Goal: Book appointment/travel/reservation

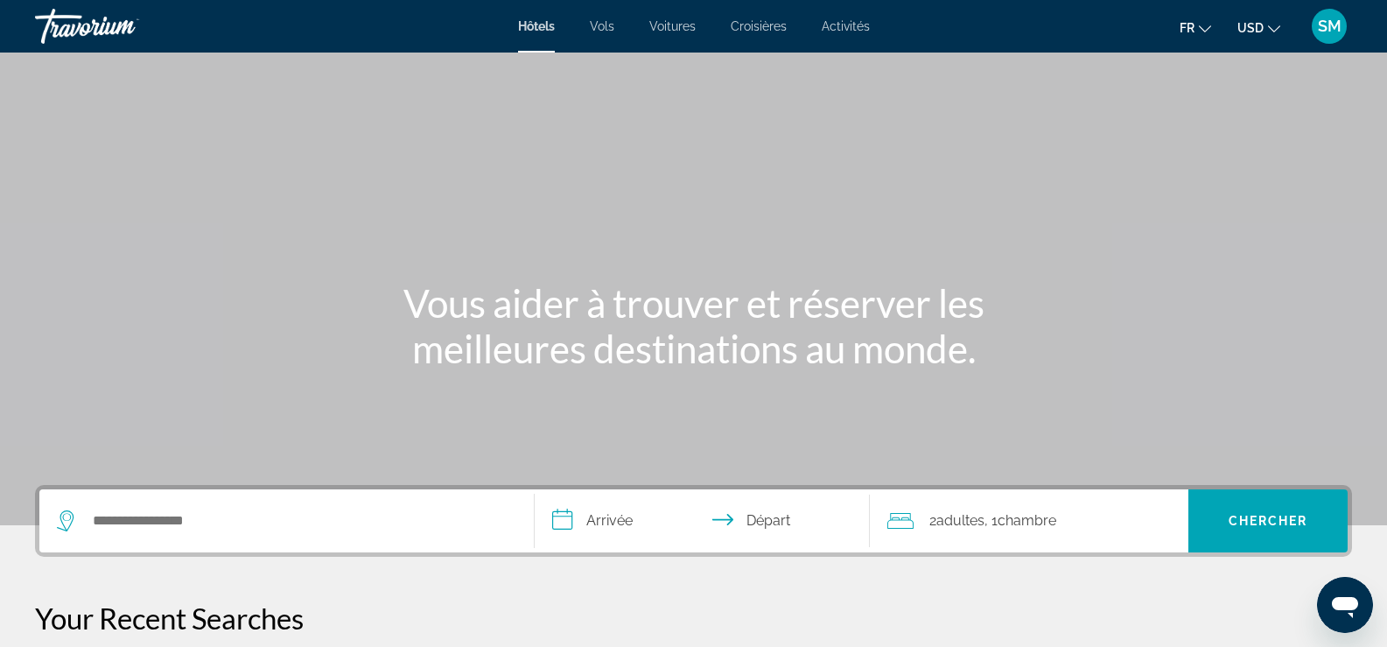
click at [766, 31] on span "Croisières" at bounding box center [759, 26] width 56 height 14
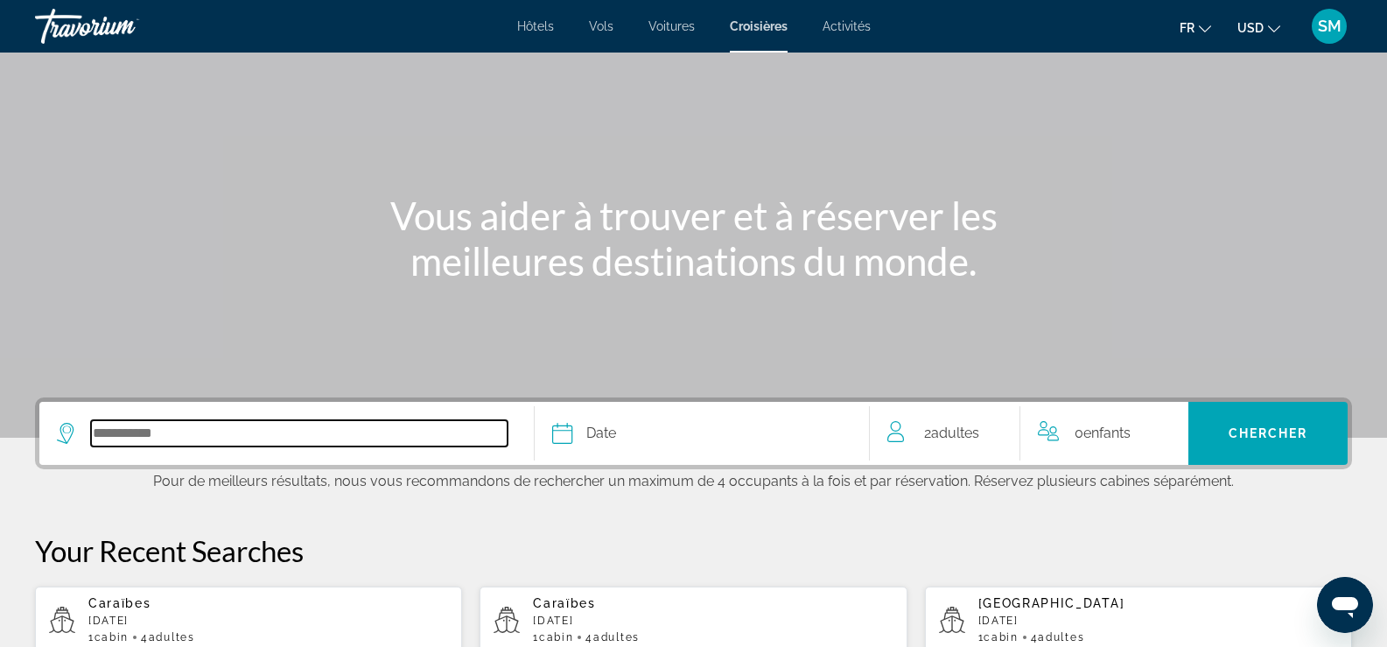
click at [267, 436] on input "Select cruise destination" at bounding box center [299, 433] width 417 height 26
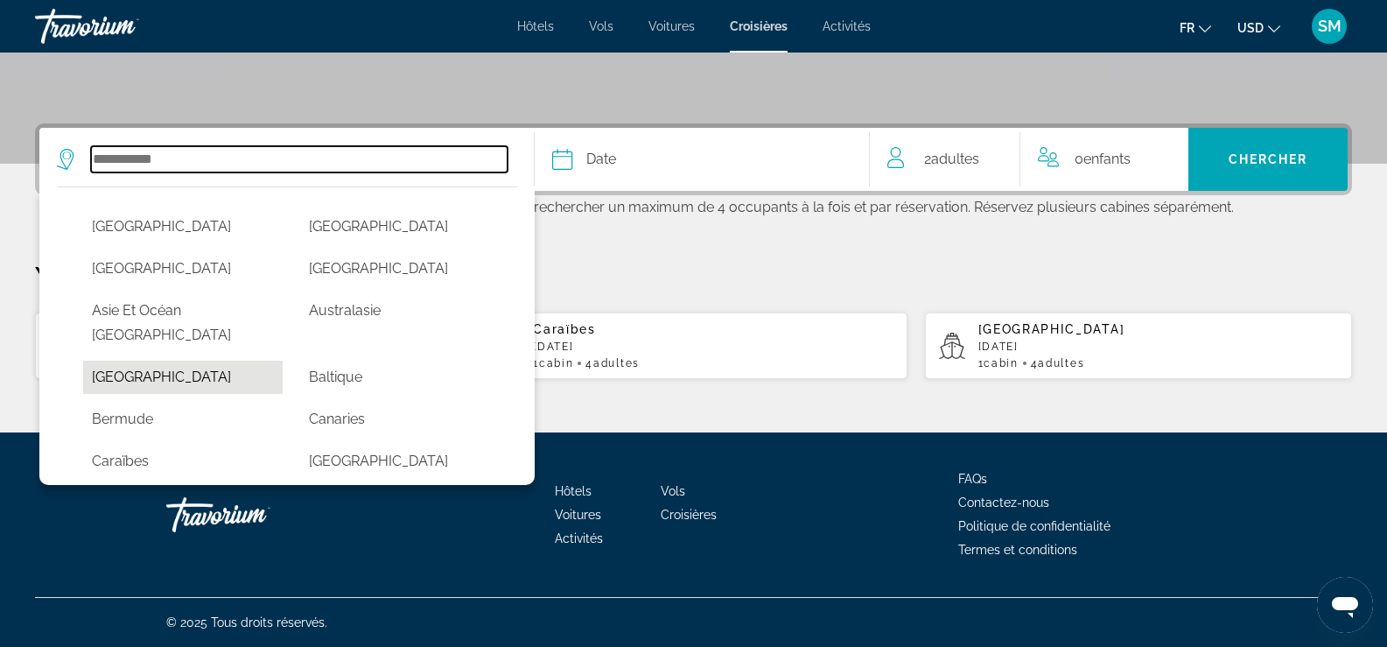
scroll to position [88, 0]
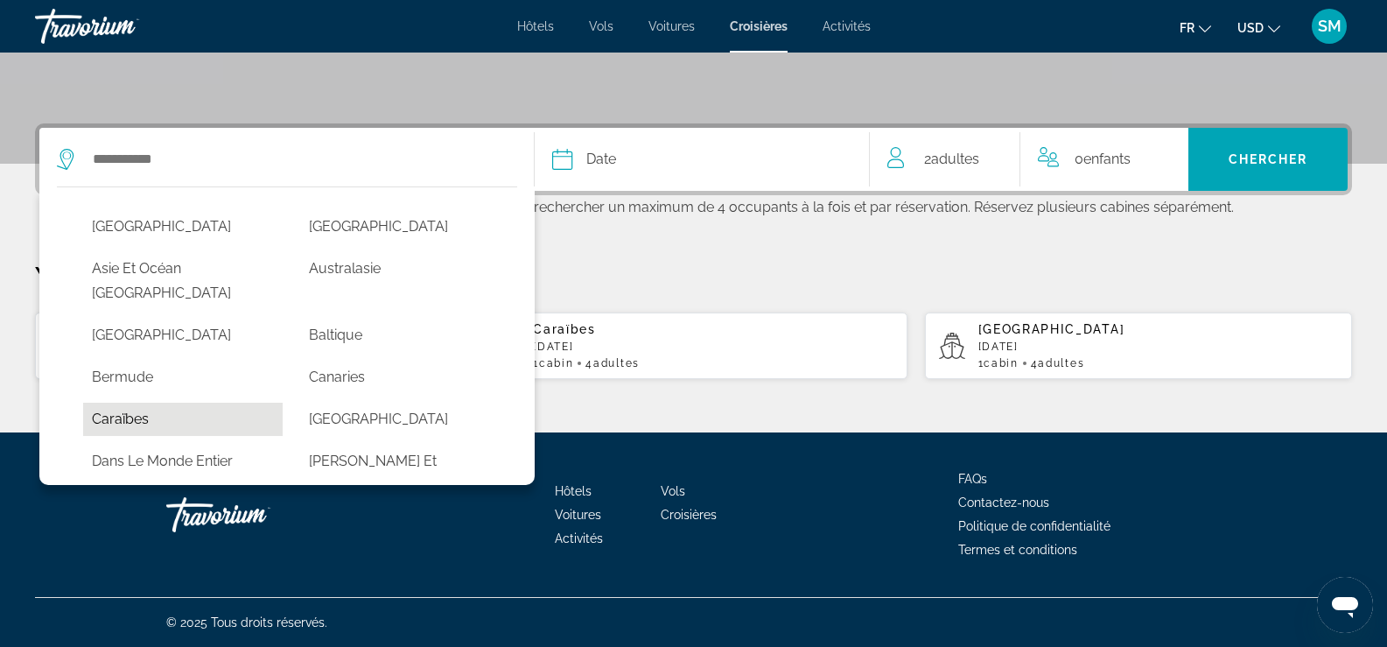
click at [223, 403] on button "Caraïbes" at bounding box center [183, 419] width 200 height 33
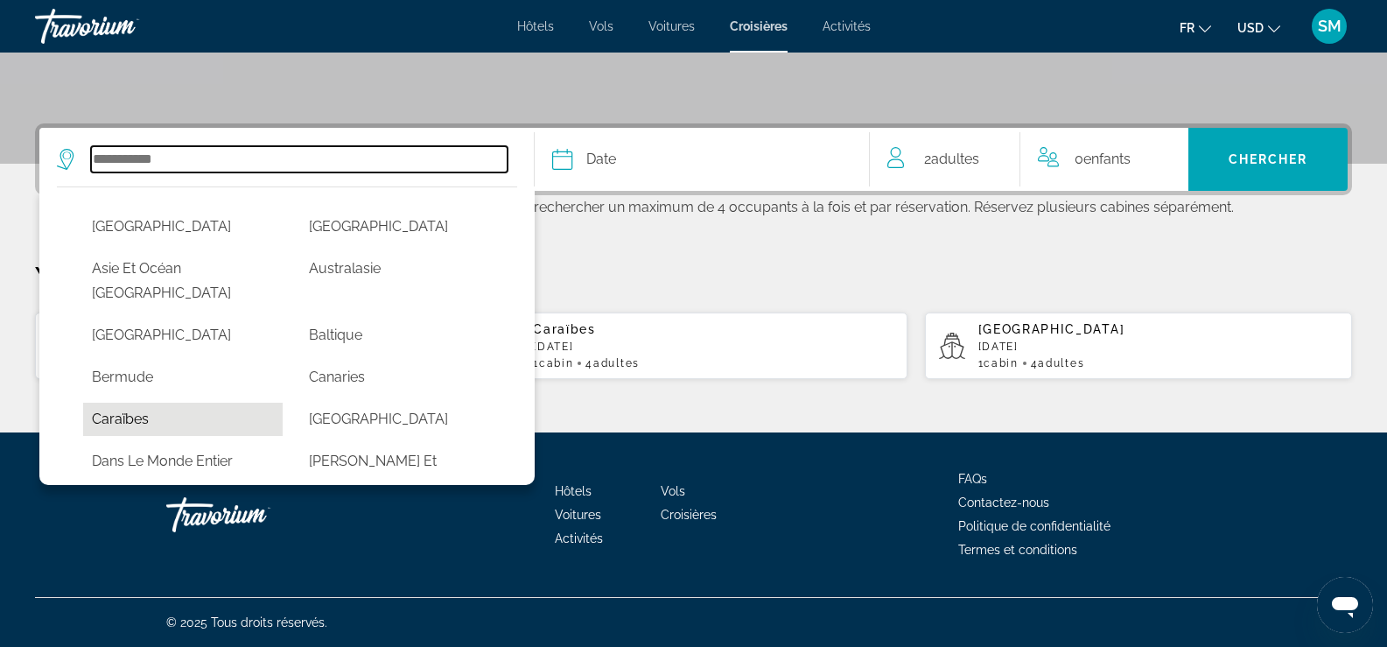
type input "********"
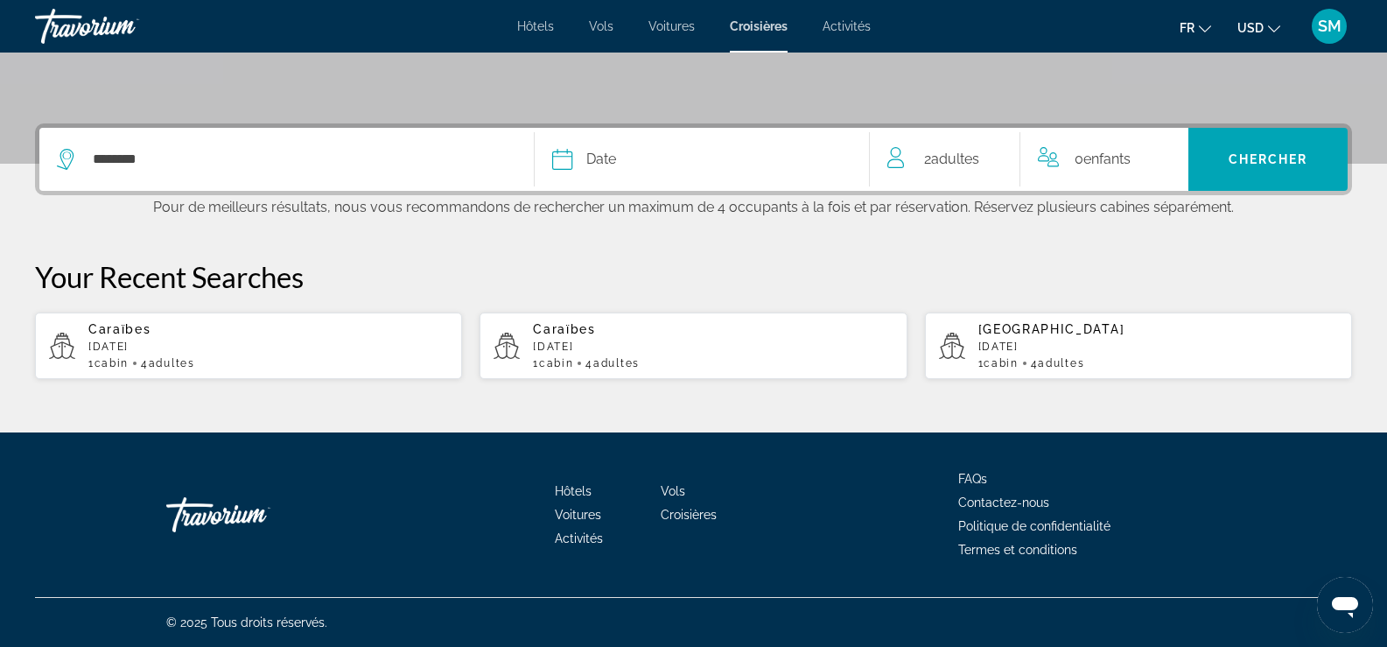
click at [791, 163] on div "Date" at bounding box center [702, 159] width 300 height 25
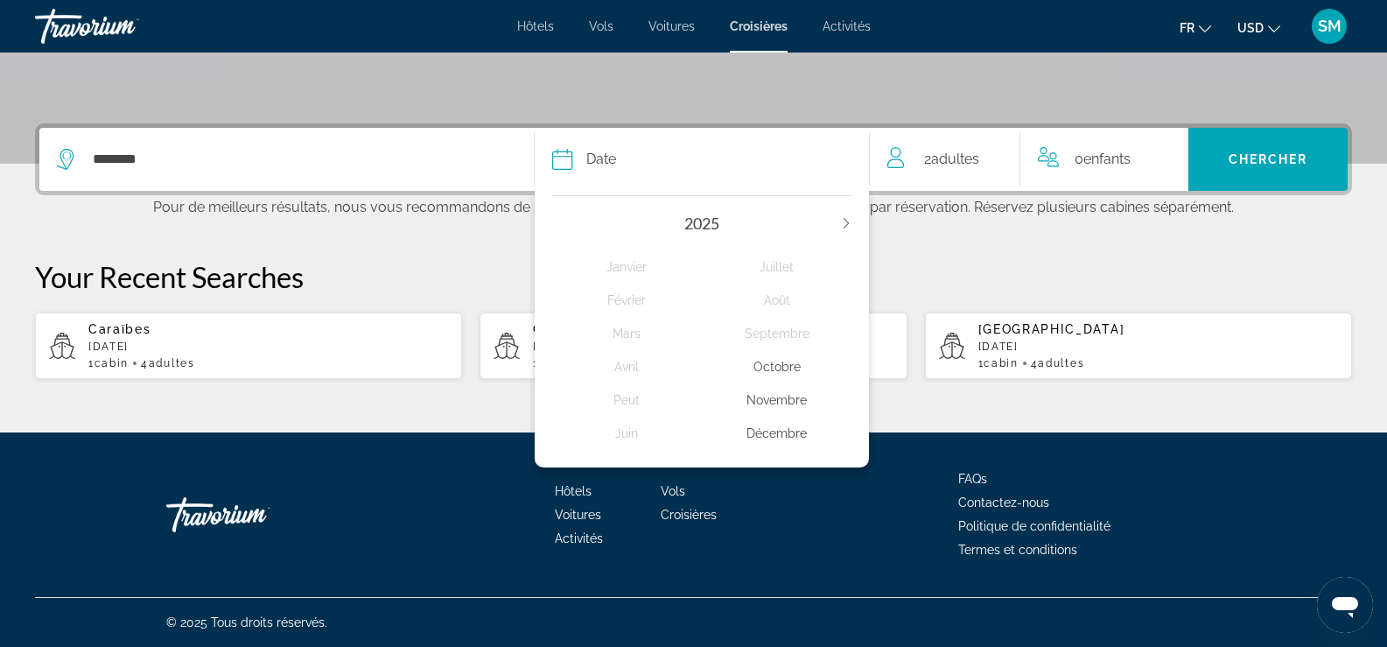
click at [842, 219] on icon "Next year" at bounding box center [846, 223] width 11 height 11
click at [617, 331] on div "Mars" at bounding box center [627, 334] width 150 height 32
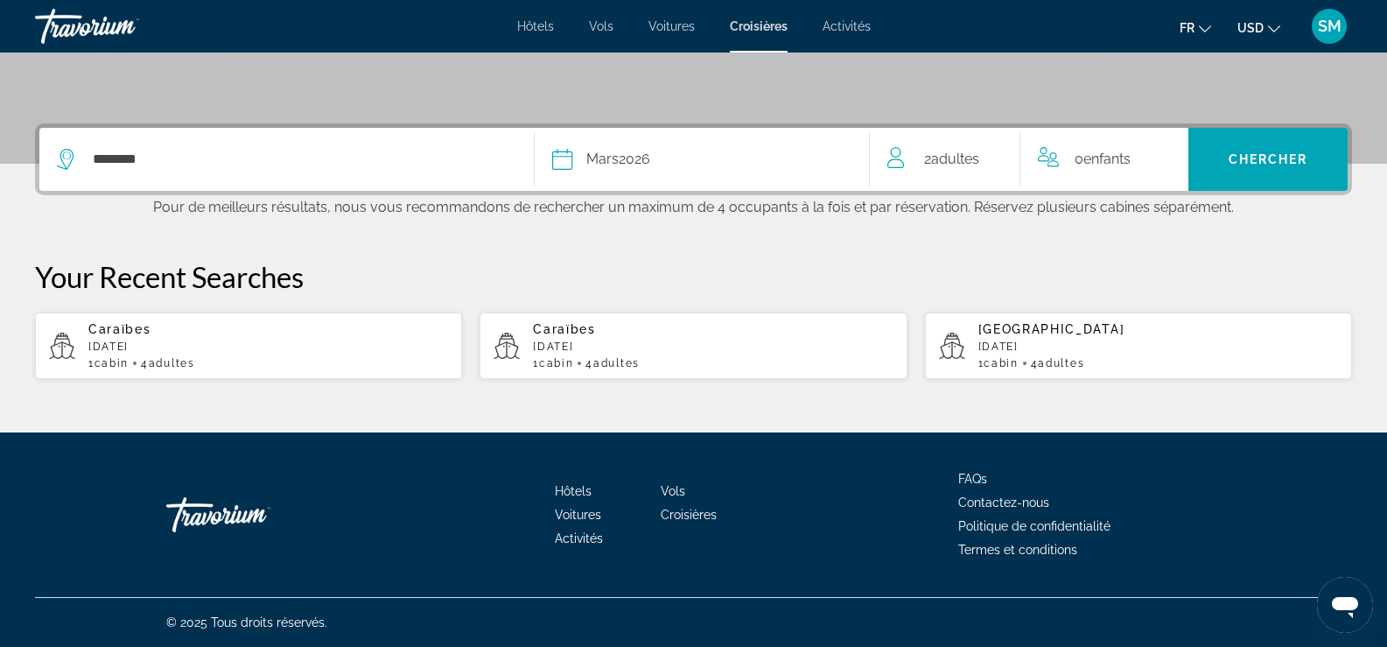
click at [1175, 171] on div "0 Enfant Enfants" at bounding box center [1105, 159] width 168 height 63
click at [1169, 157] on icon "Increment children" at bounding box center [1163, 155] width 16 height 21
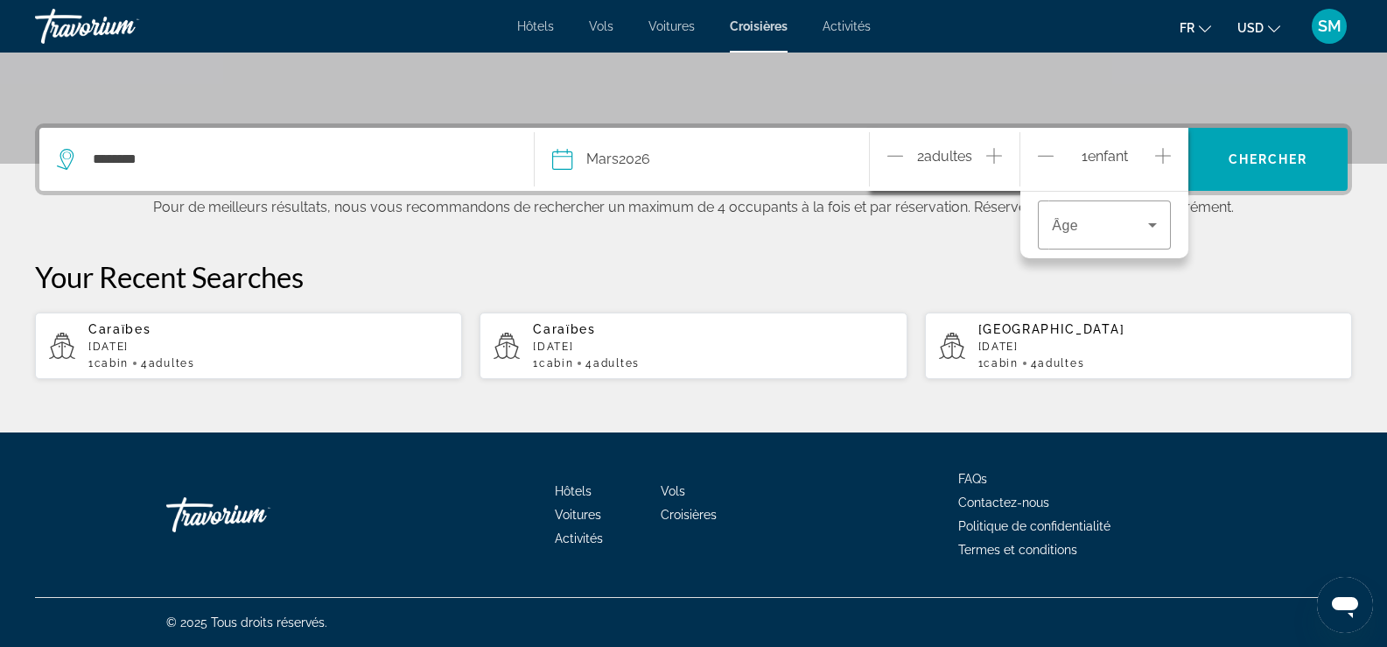
click at [1169, 157] on icon "Increment children" at bounding box center [1163, 155] width 16 height 21
click at [1149, 215] on icon "Travelers: 2 adults, 2 children" at bounding box center [1152, 224] width 21 height 21
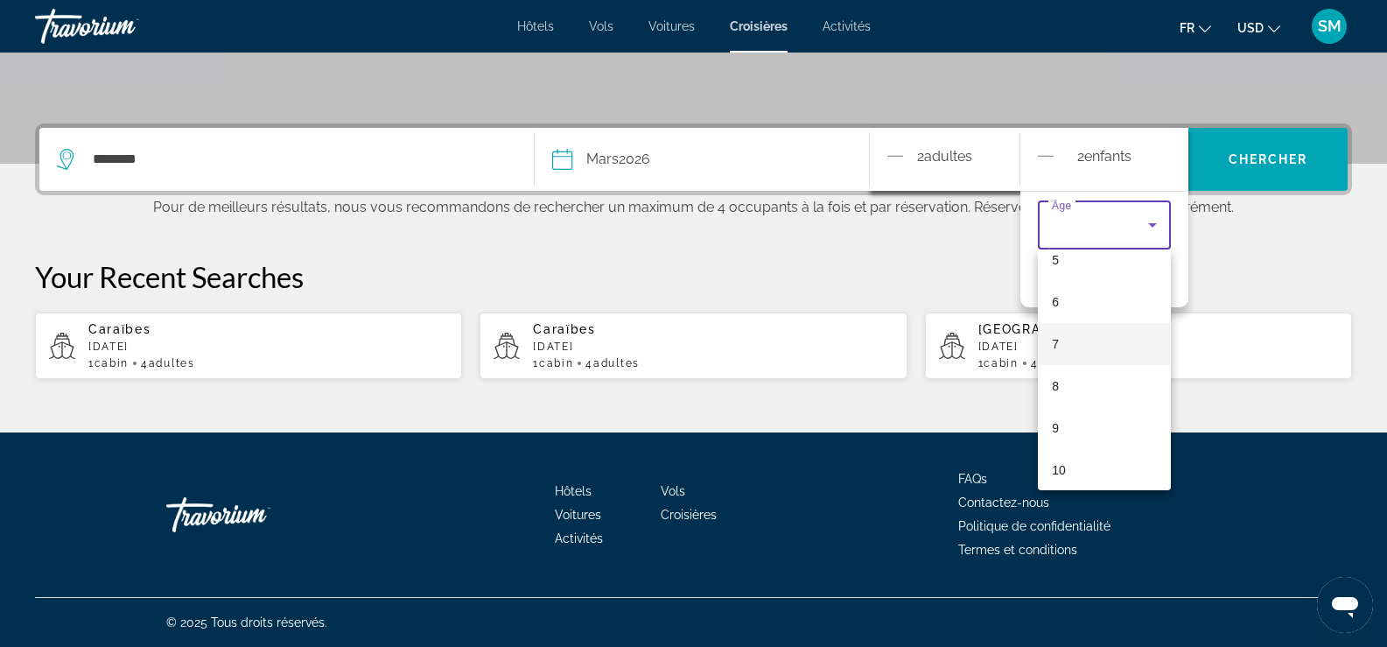
scroll to position [277, 0]
click at [1175, 414] on div at bounding box center [693, 323] width 1387 height 647
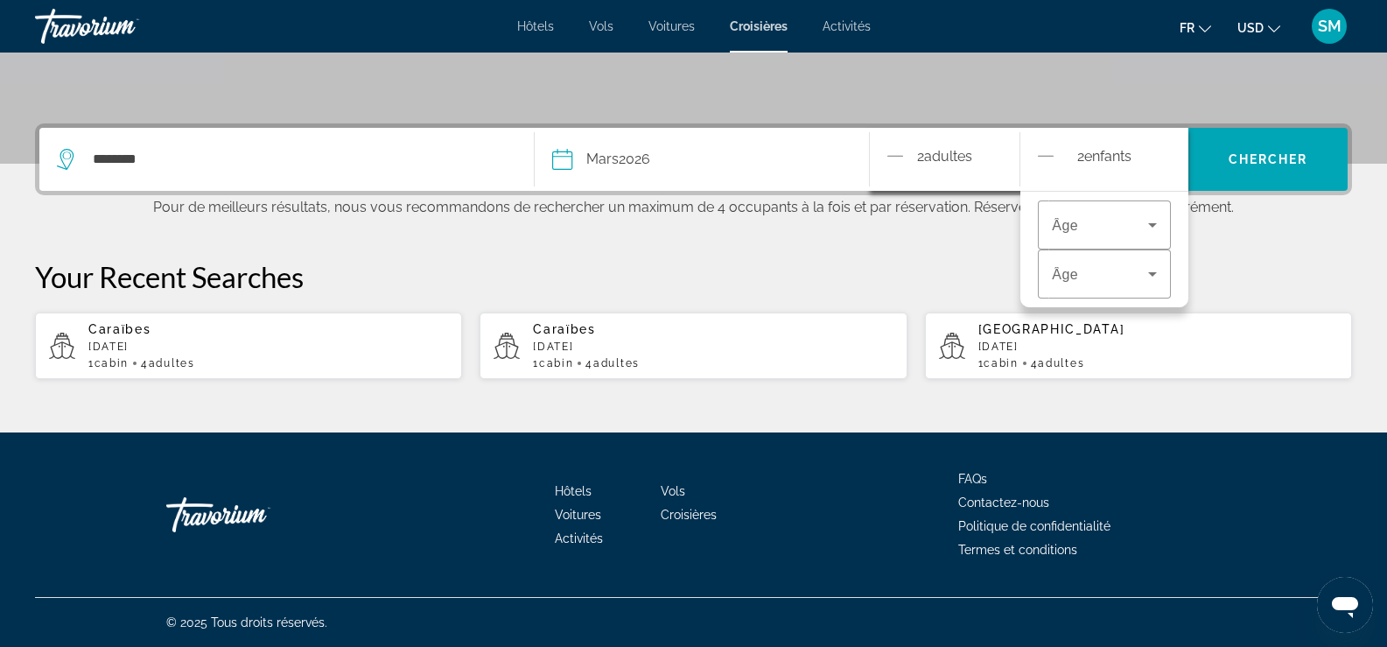
click at [1046, 148] on icon "Decrement children" at bounding box center [1046, 155] width 16 height 21
click at [1044, 151] on icon "Decrement children" at bounding box center [1046, 155] width 16 height 21
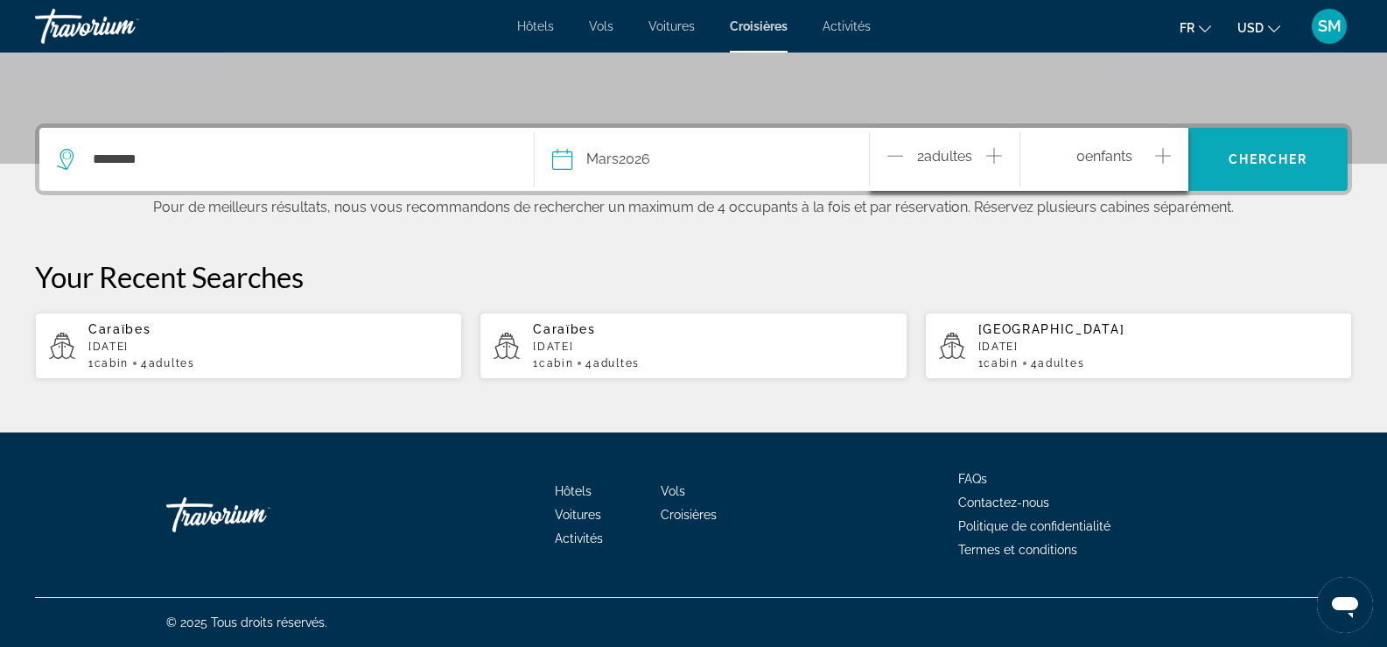
click at [1279, 160] on span "Chercher" at bounding box center [1269, 159] width 80 height 14
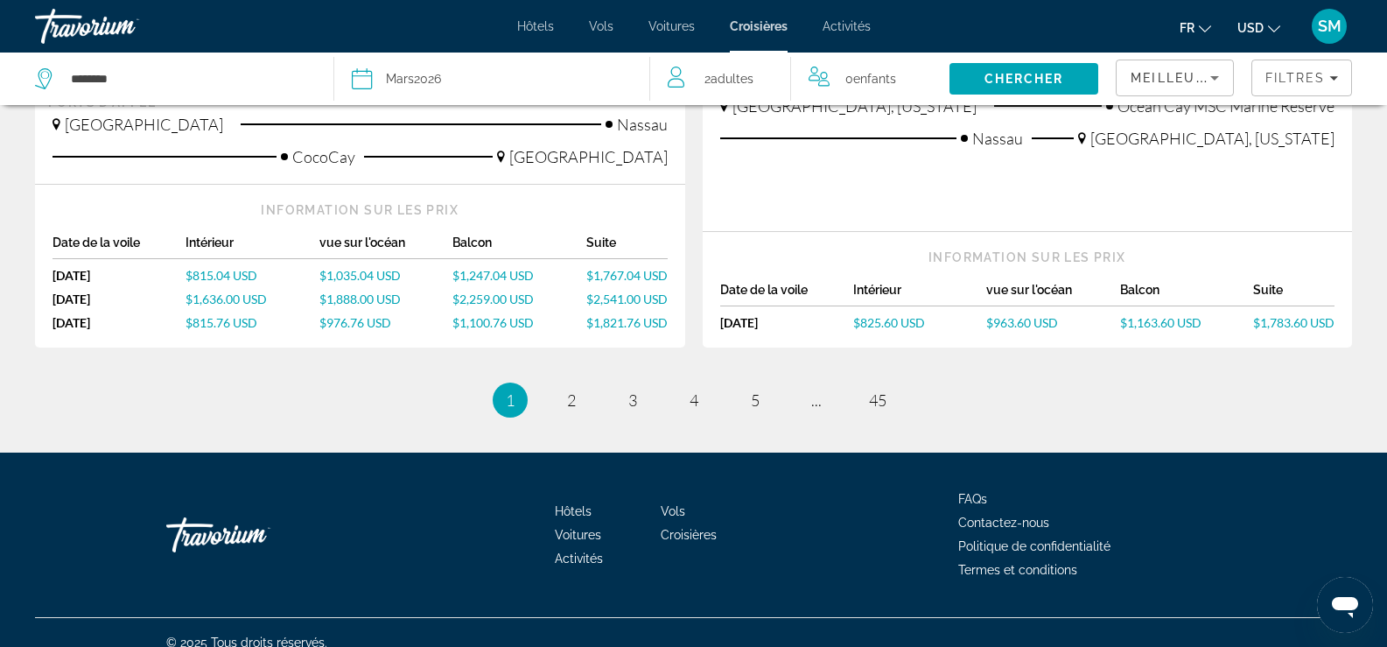
scroll to position [1972, 0]
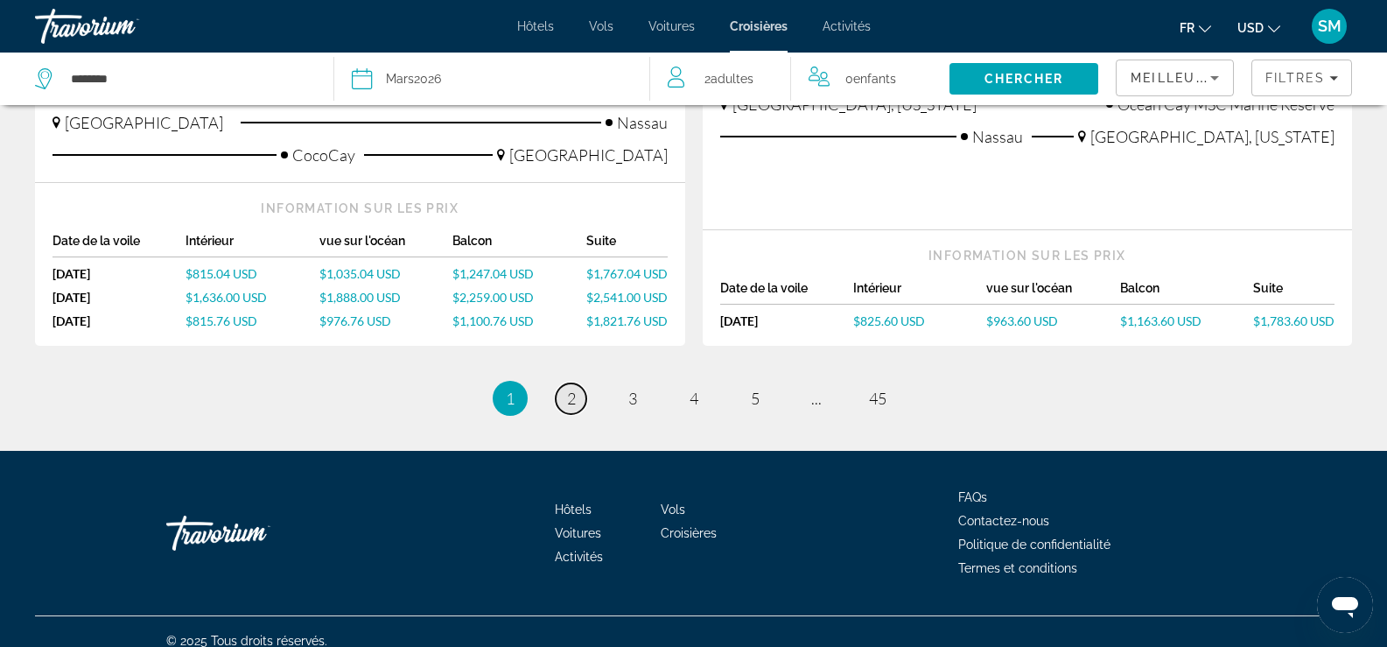
click at [576, 383] on link "page 2" at bounding box center [571, 398] width 31 height 31
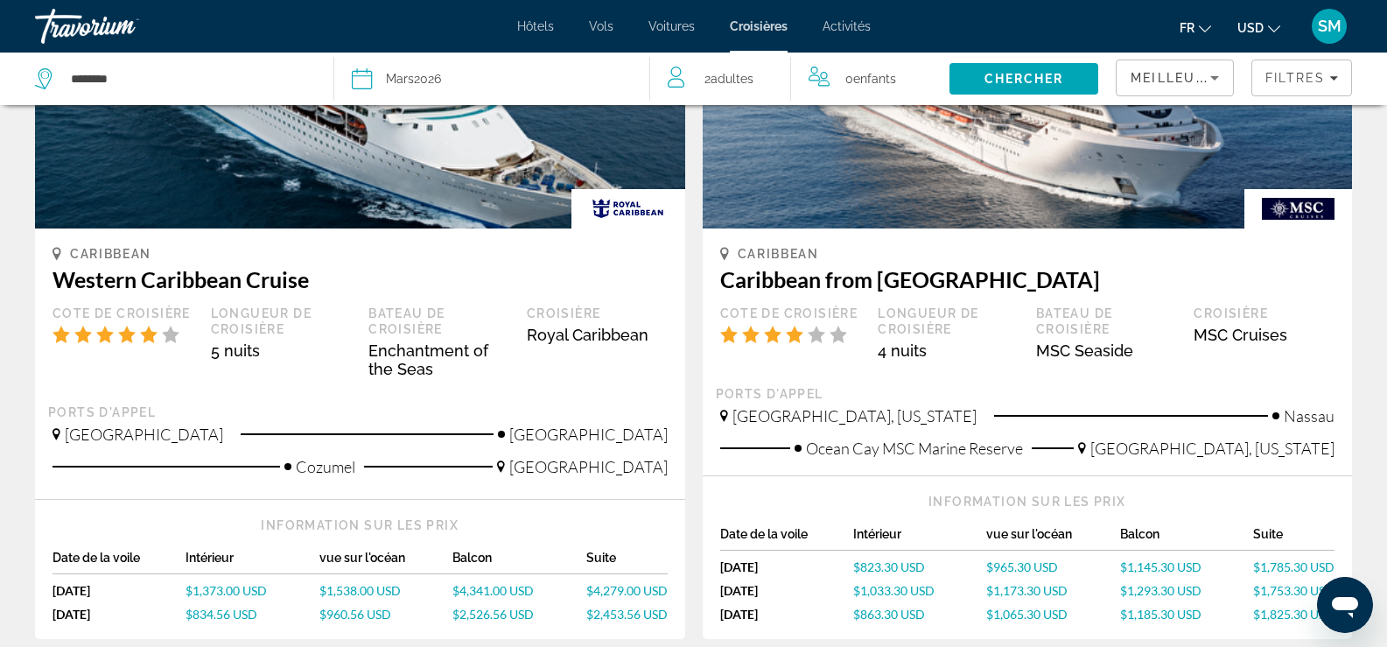
scroll to position [263, 0]
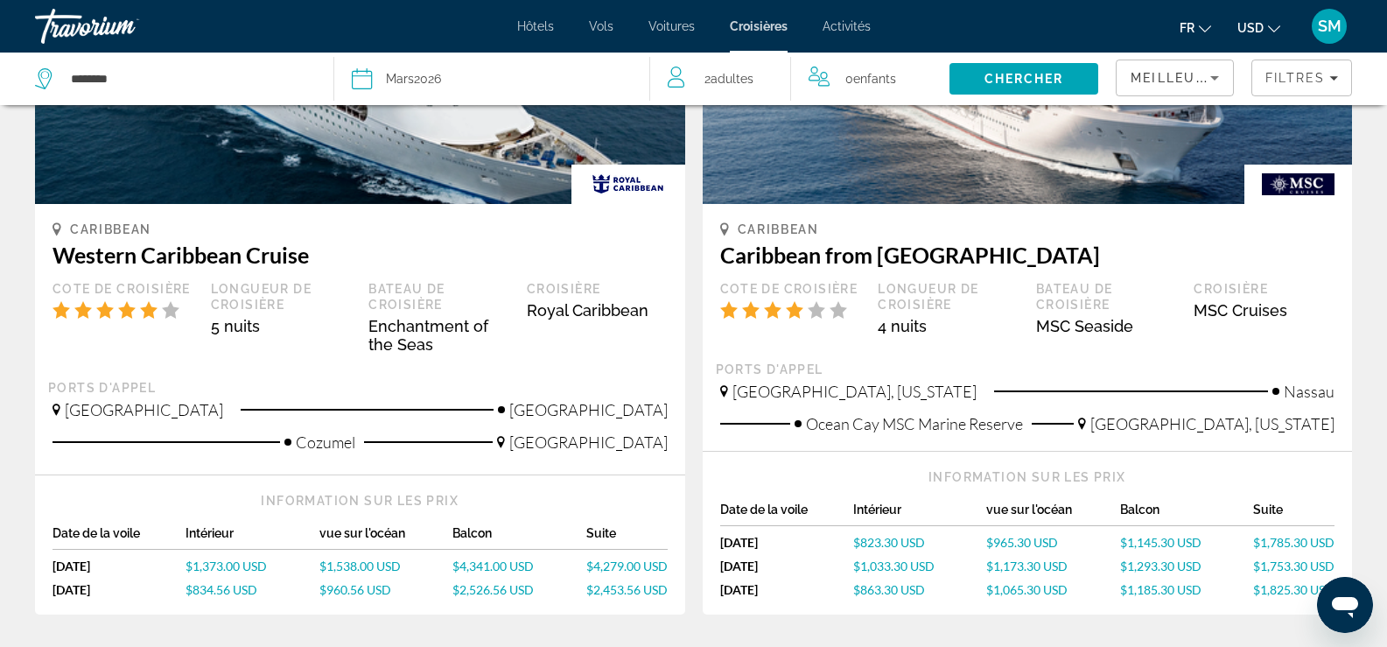
click at [1278, 25] on icon "Change currency" at bounding box center [1274, 29] width 12 height 12
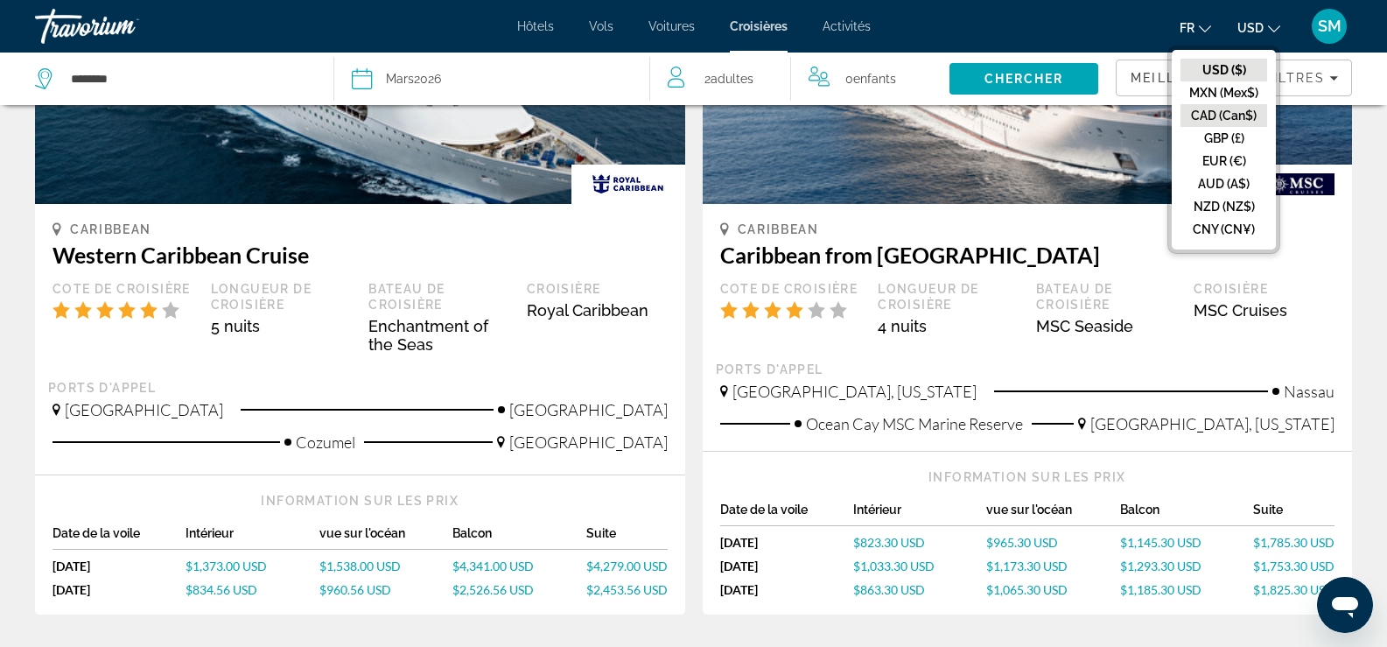
click at [1227, 114] on button "CAD (Can$)" at bounding box center [1224, 115] width 87 height 23
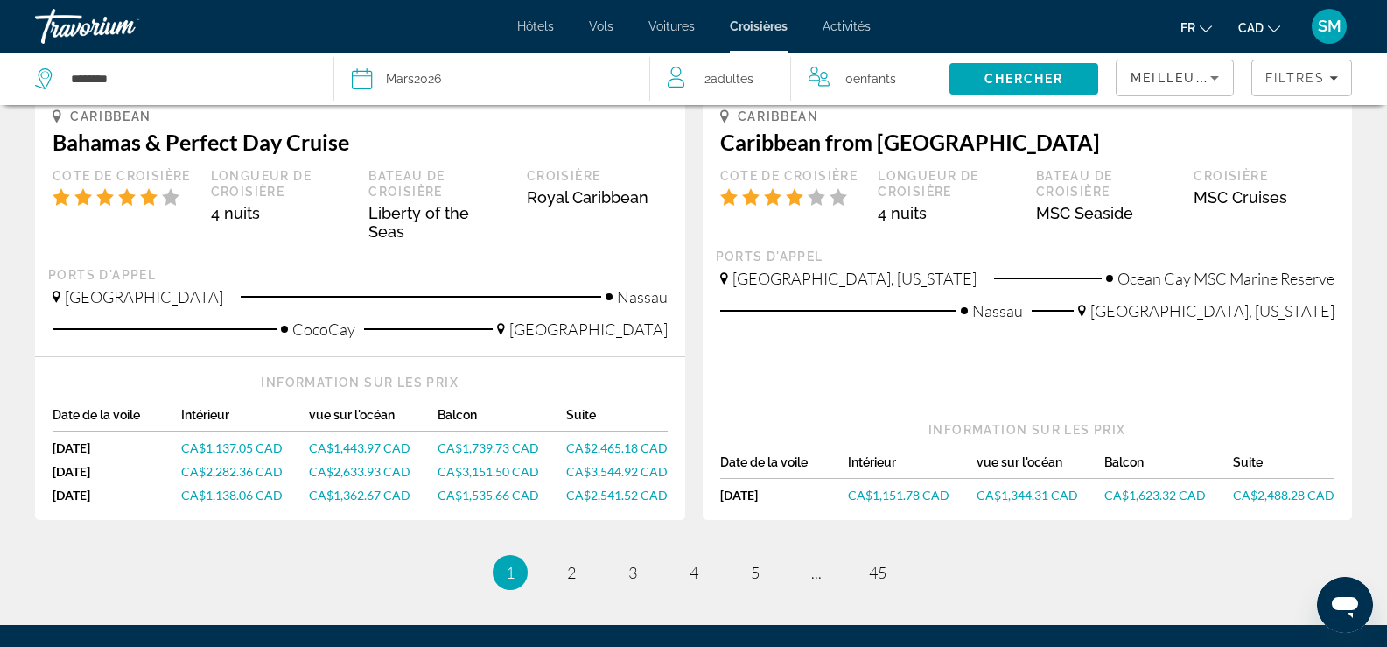
scroll to position [1838, 0]
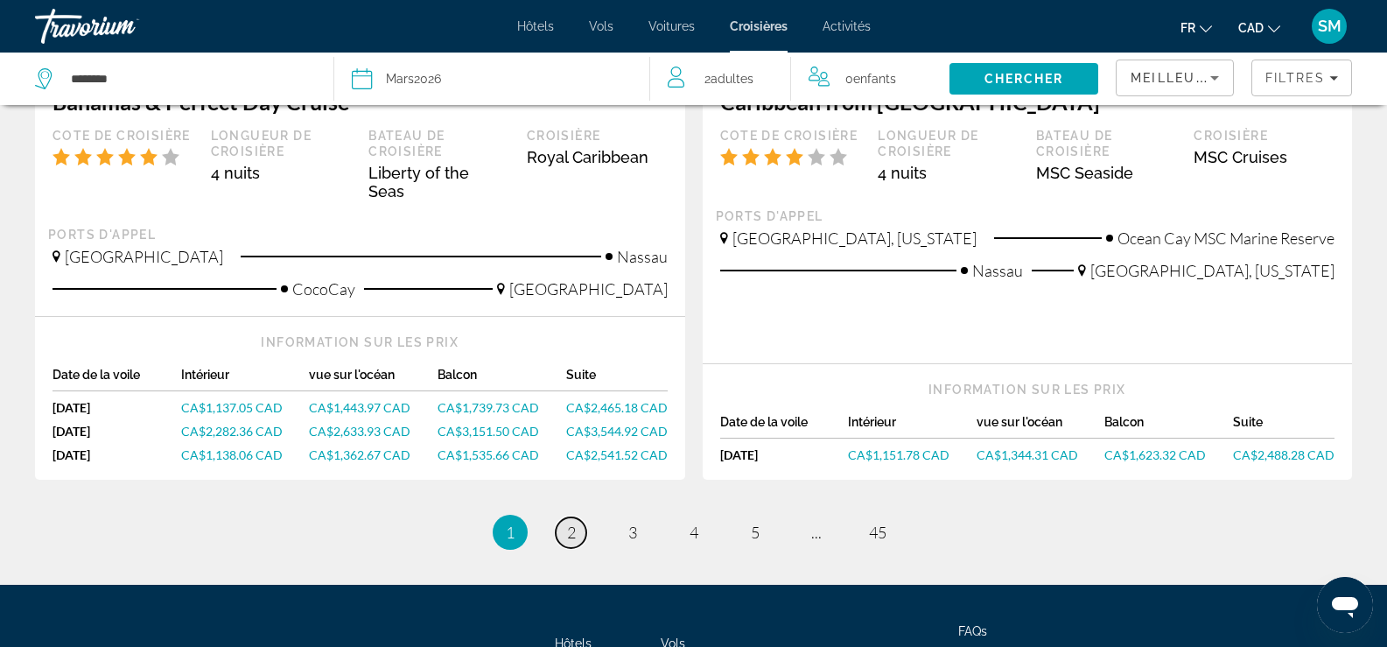
click at [580, 517] on link "page 2" at bounding box center [571, 532] width 31 height 31
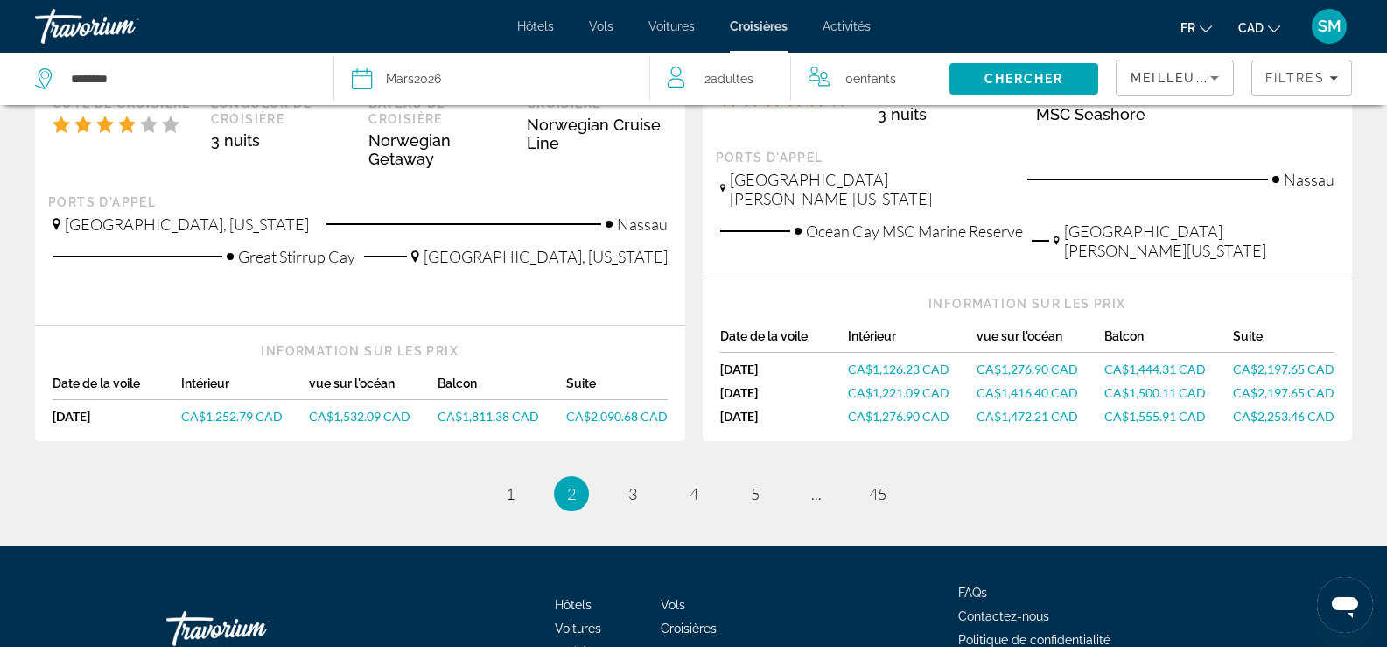
scroll to position [1926, 0]
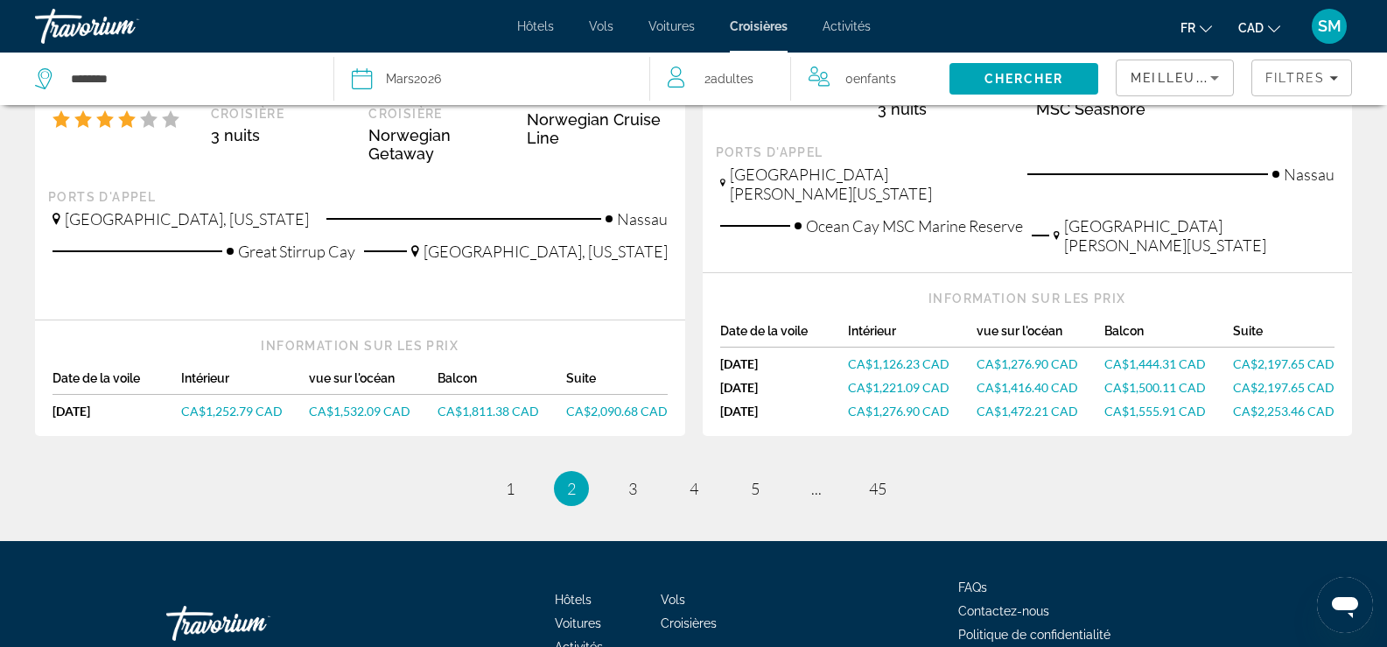
click at [1342, 31] on div "SM" at bounding box center [1329, 26] width 35 height 35
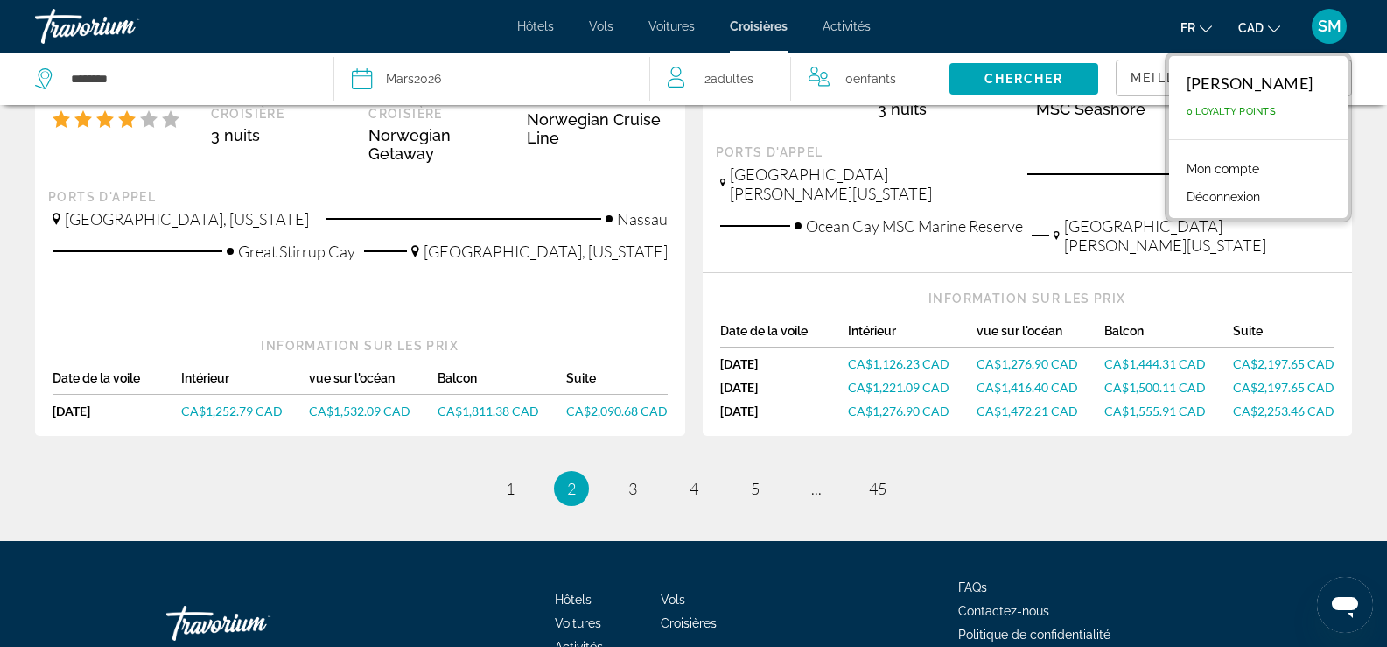
click at [1258, 165] on link "Mon compte" at bounding box center [1223, 169] width 90 height 23
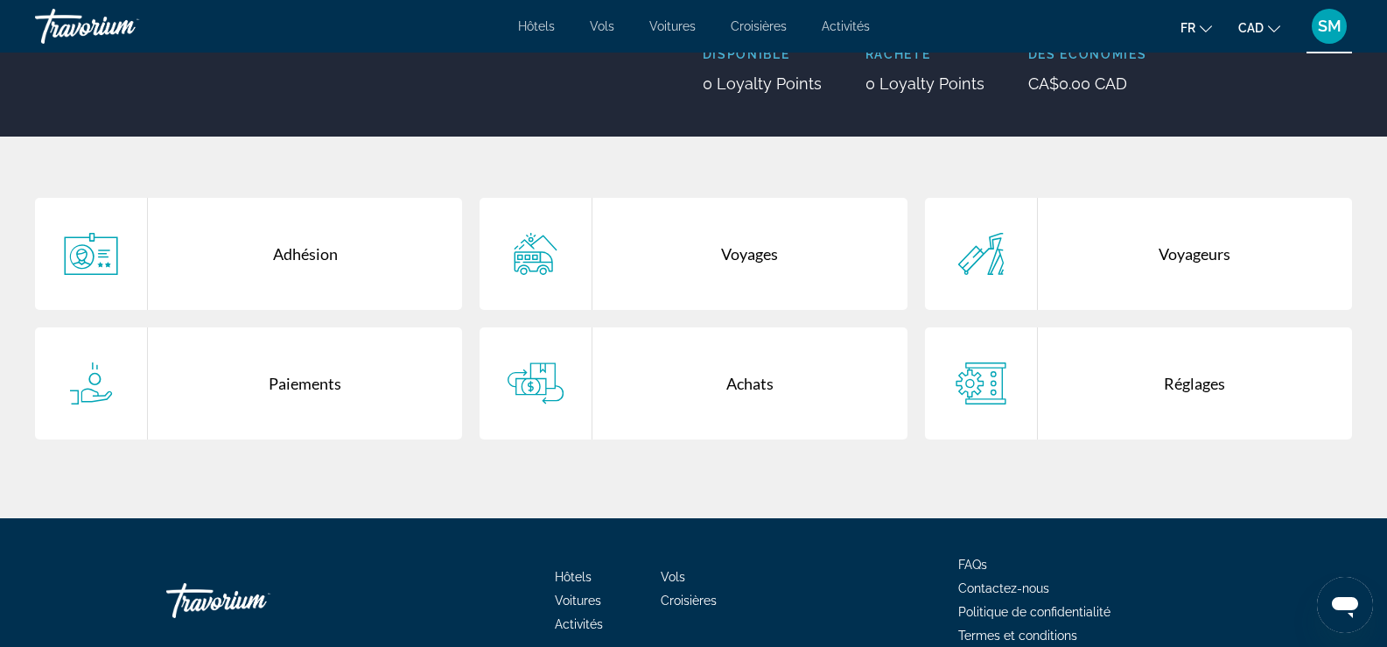
scroll to position [263, 0]
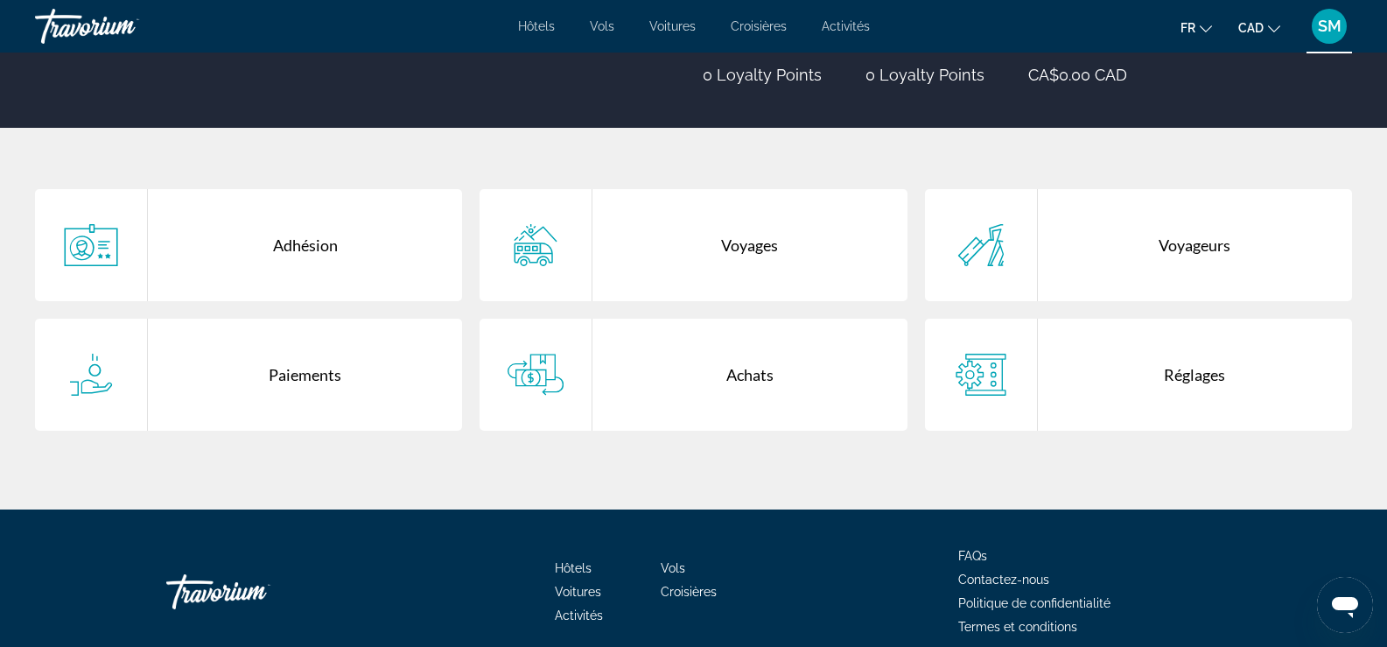
click at [800, 379] on div "Achats" at bounding box center [750, 375] width 314 height 112
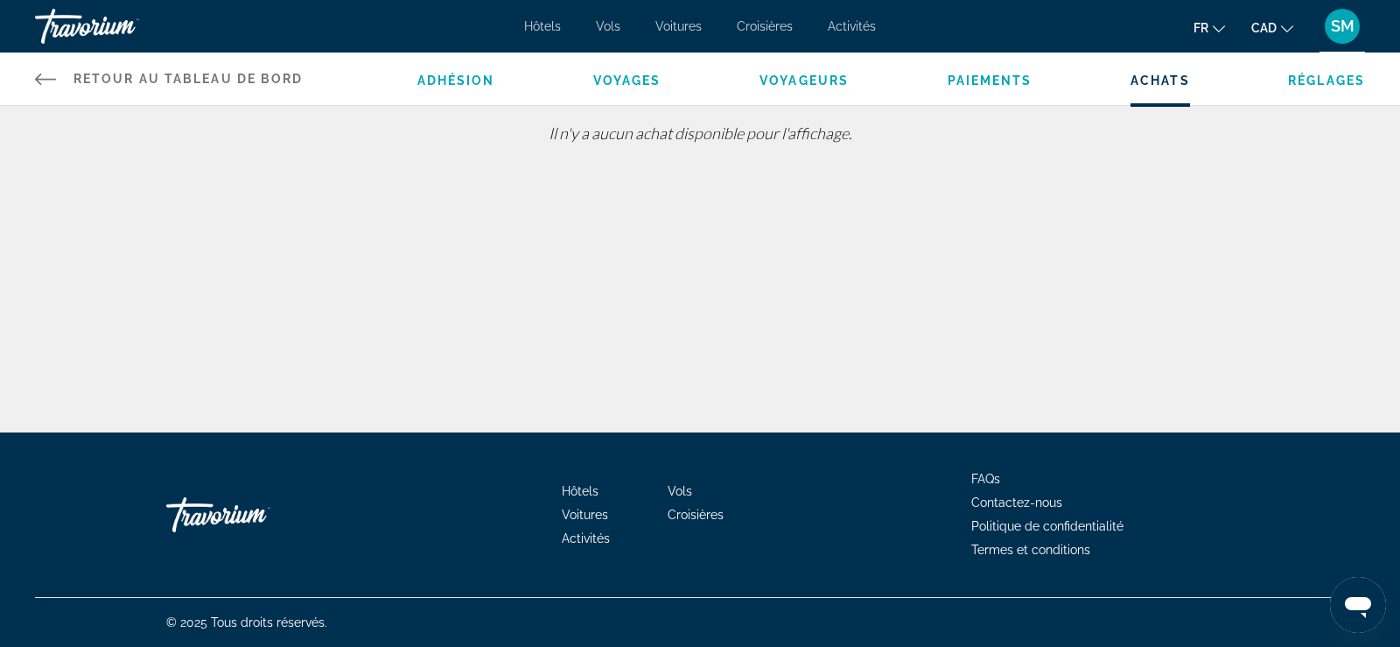
click at [1327, 81] on span "Réglages" at bounding box center [1326, 81] width 77 height 14
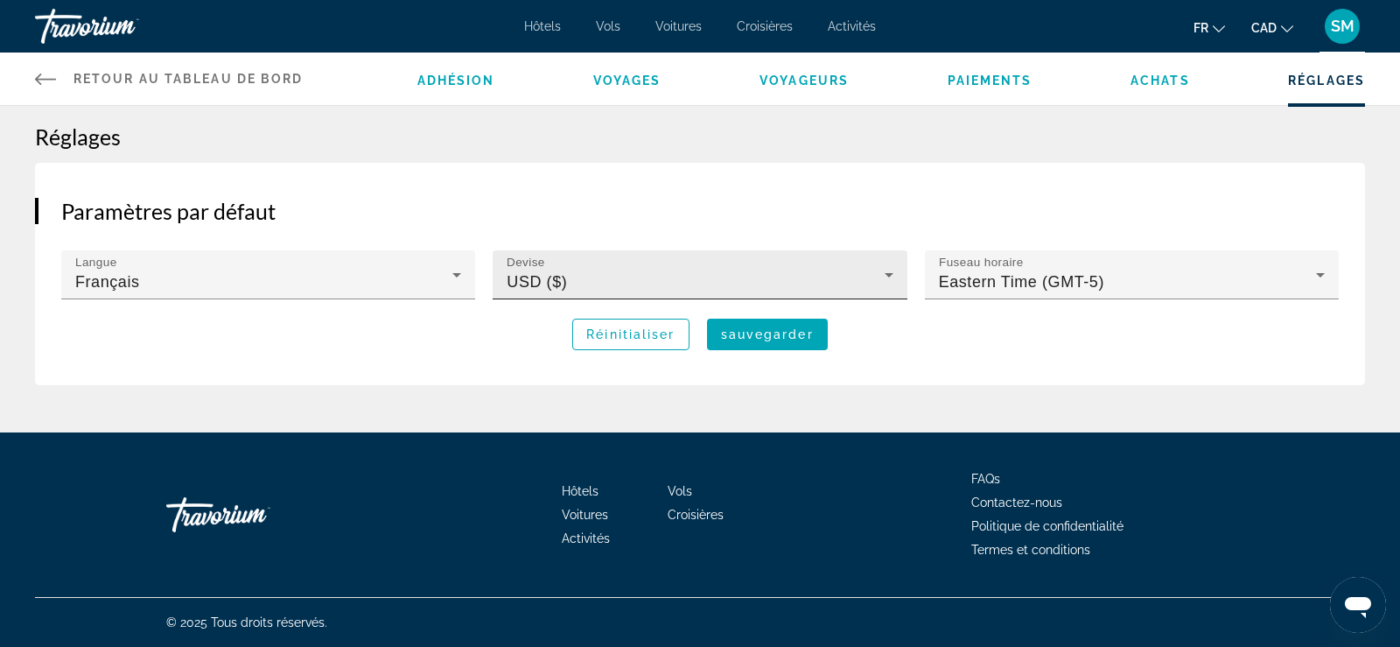
click at [816, 261] on div "Devise USD ($)" at bounding box center [700, 274] width 386 height 49
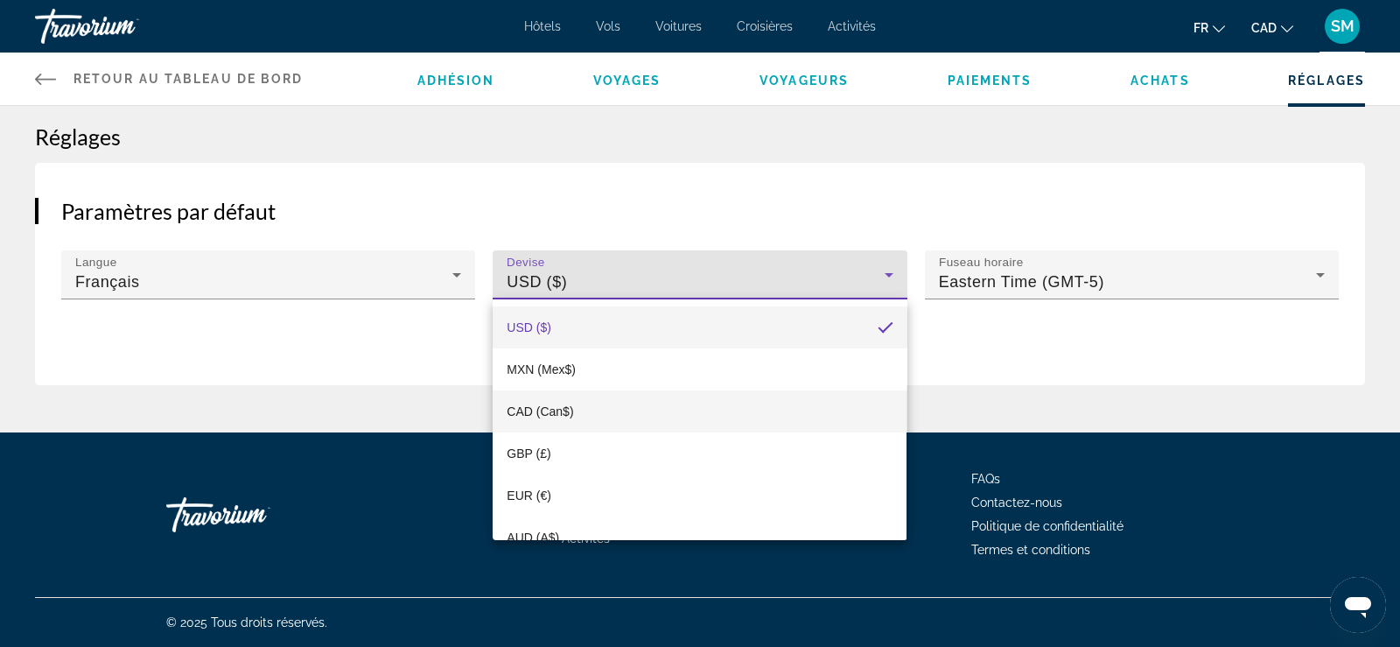
click at [616, 411] on mat-option "CAD (Can$)" at bounding box center [700, 411] width 414 height 42
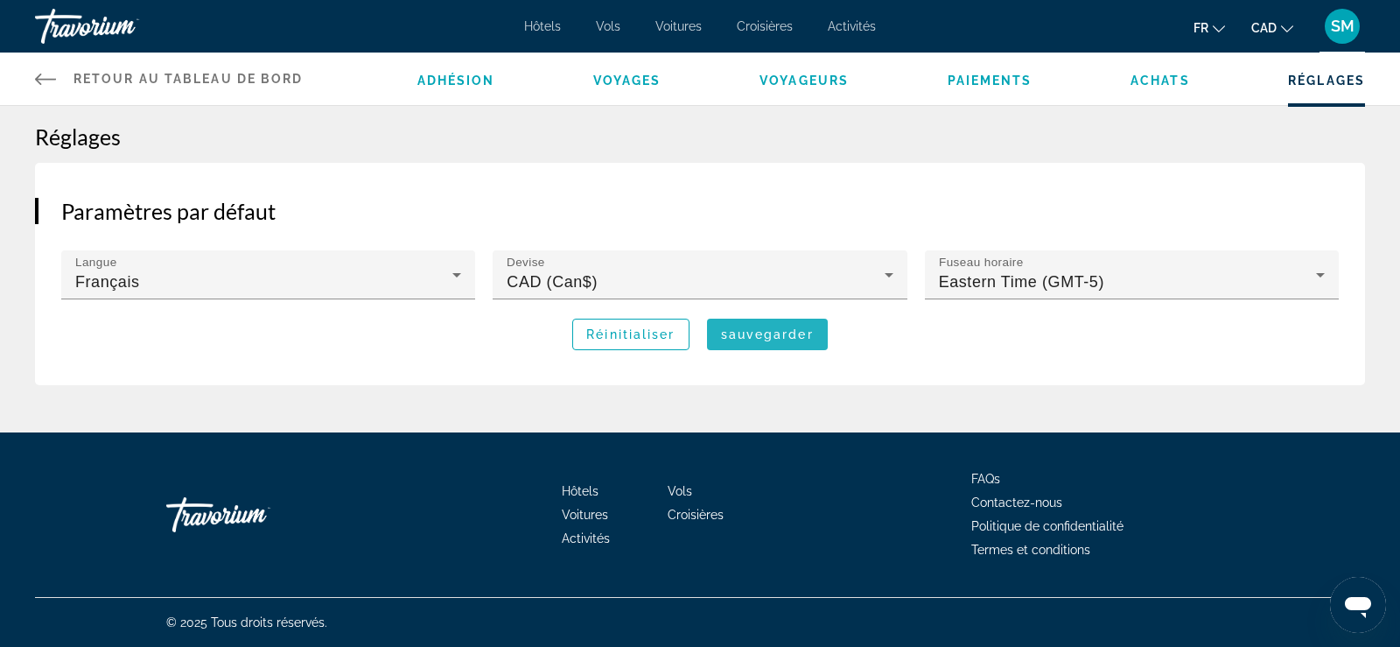
click at [778, 333] on span "sauvegarder" at bounding box center [767, 334] width 93 height 14
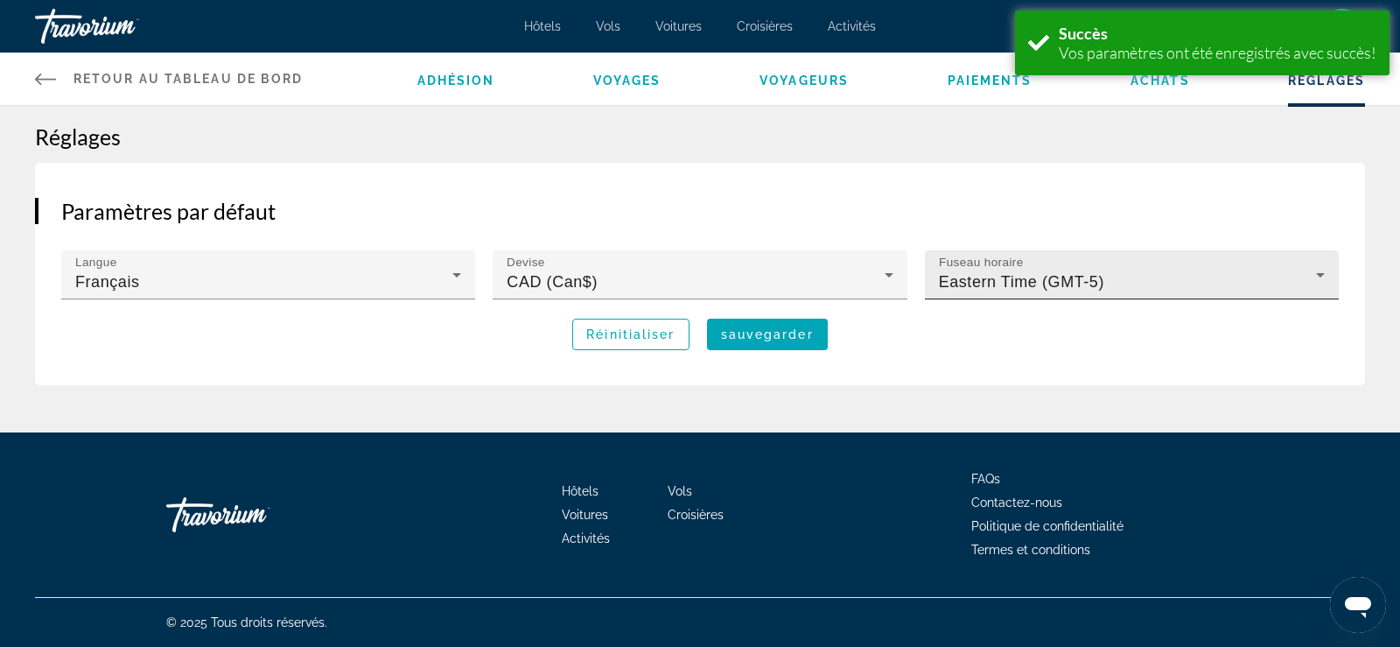
click at [1182, 294] on div "Fuseau horaire Eastern Time (GMT-5)" at bounding box center [1132, 274] width 414 height 49
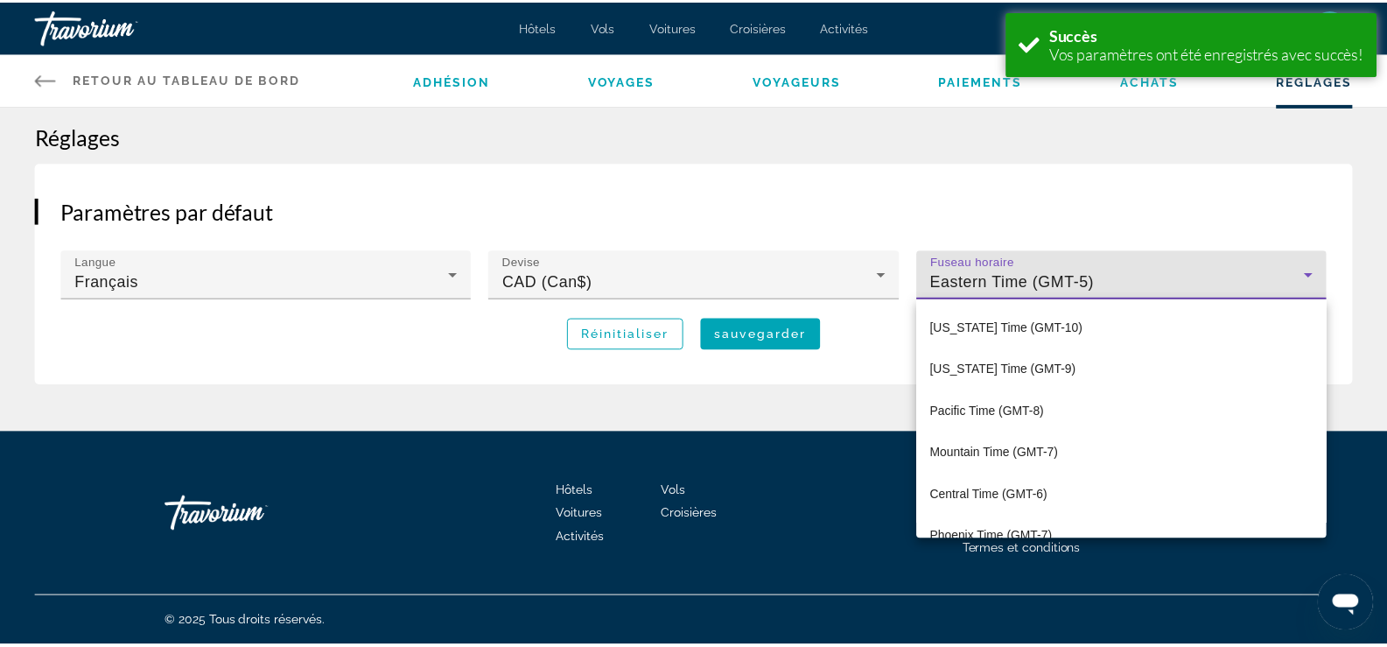
scroll to position [60, 0]
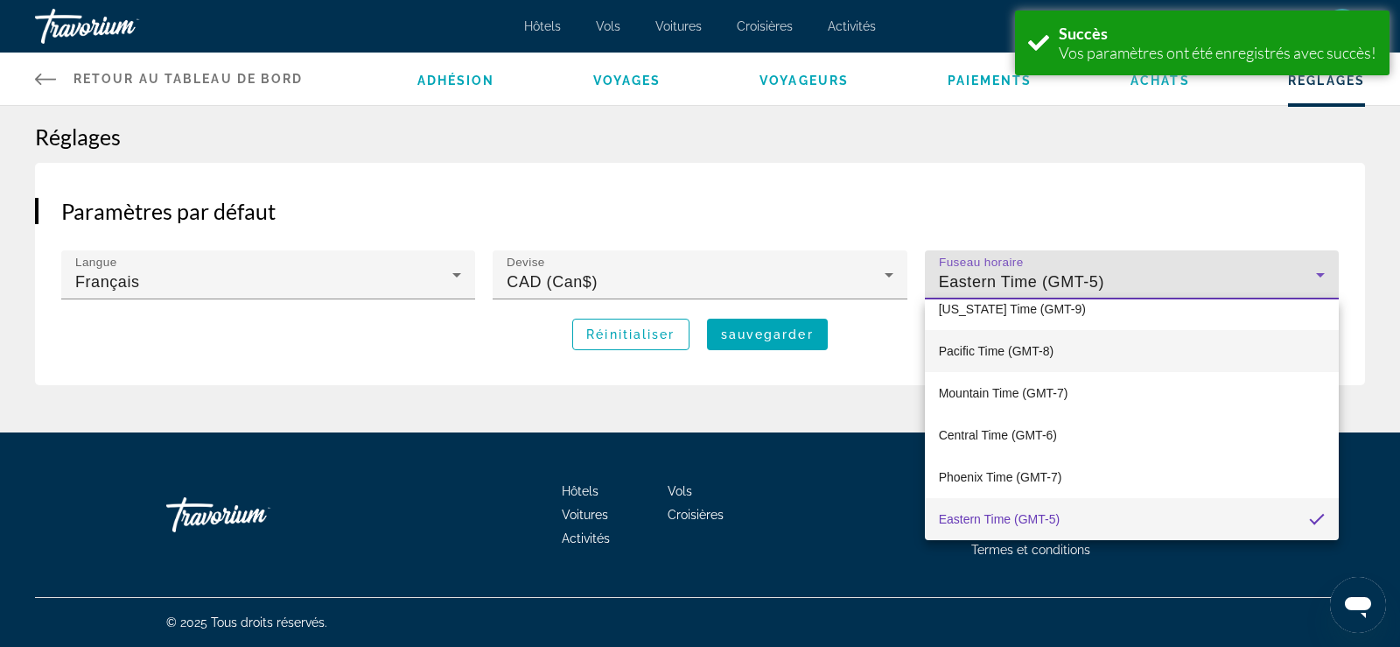
click at [1058, 356] on mat-option "Pacific Time (GMT-8)" at bounding box center [1132, 351] width 414 height 42
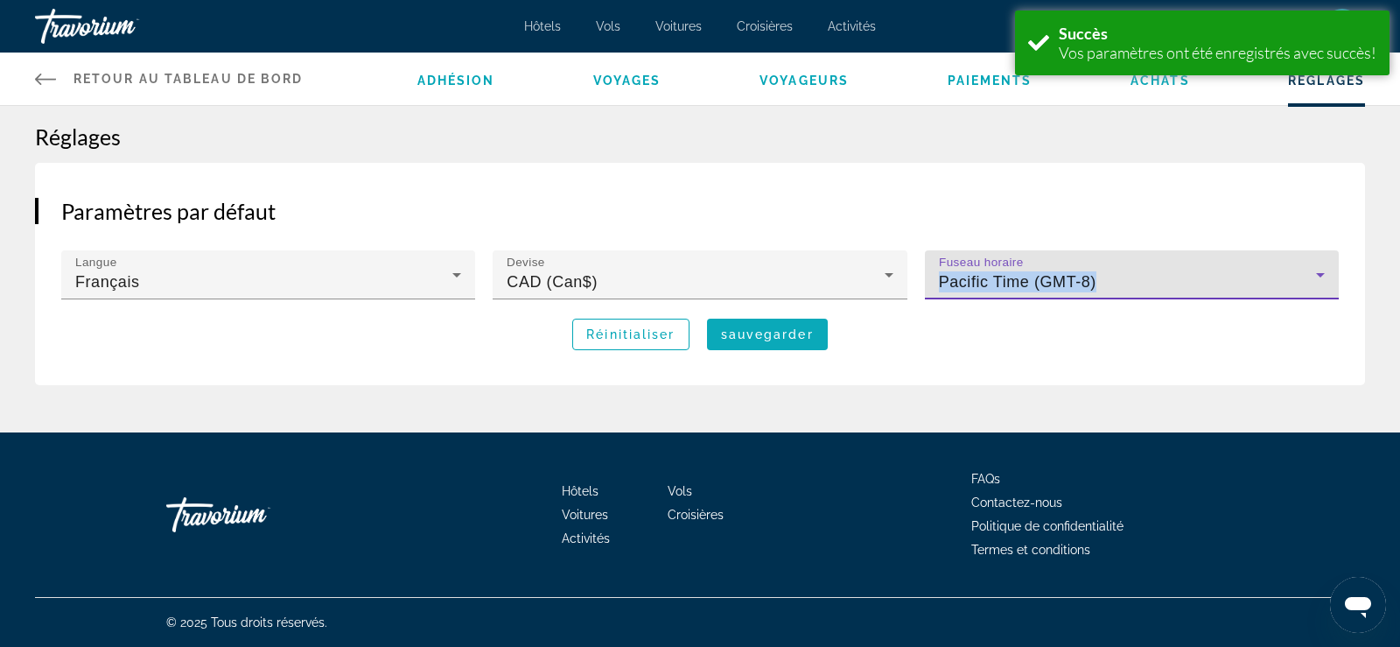
click at [758, 337] on span "sauvegarder" at bounding box center [767, 334] width 93 height 14
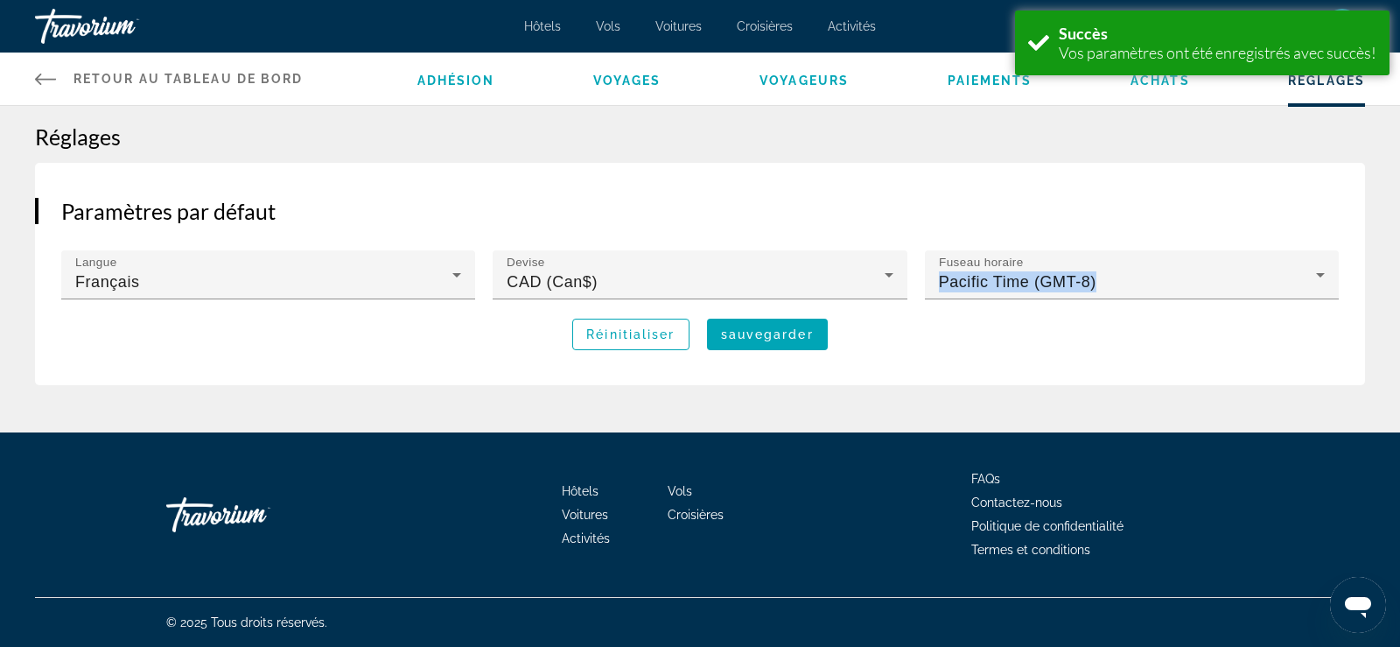
click at [43, 77] on icon "Main content" at bounding box center [45, 78] width 21 height 21
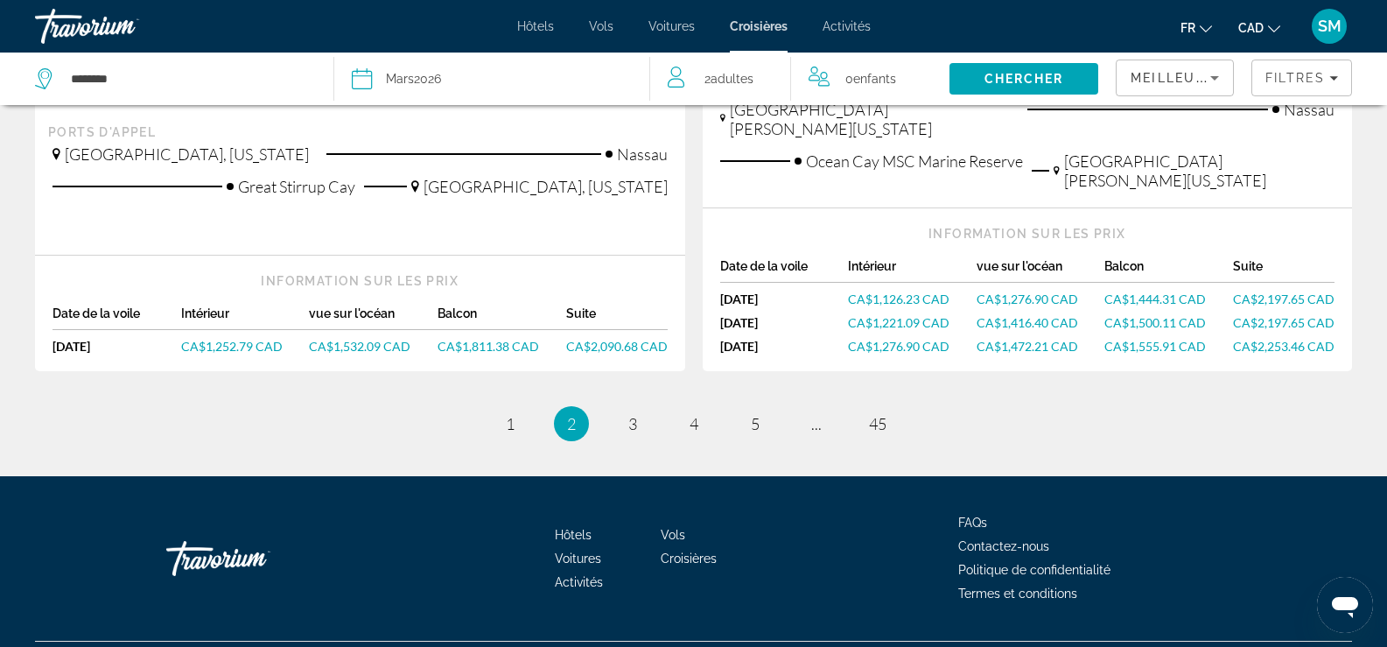
scroll to position [1996, 0]
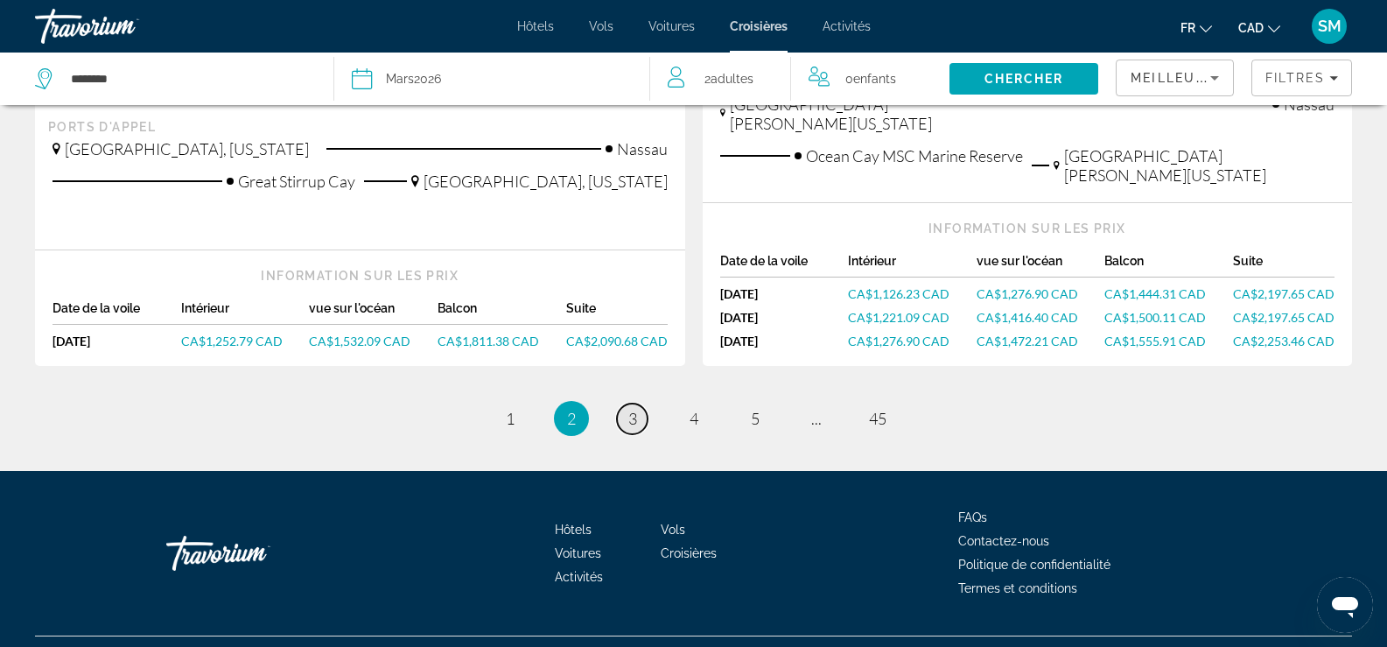
click at [632, 409] on span "3" at bounding box center [632, 418] width 9 height 19
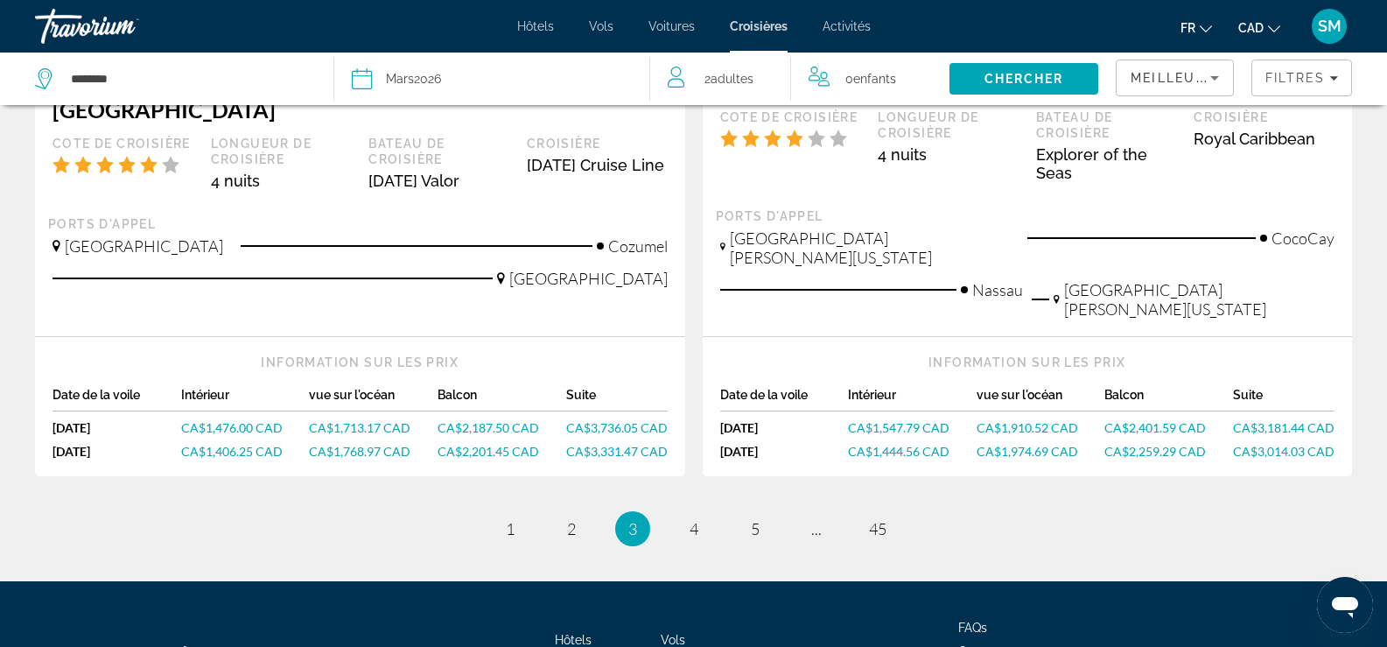
scroll to position [1927, 0]
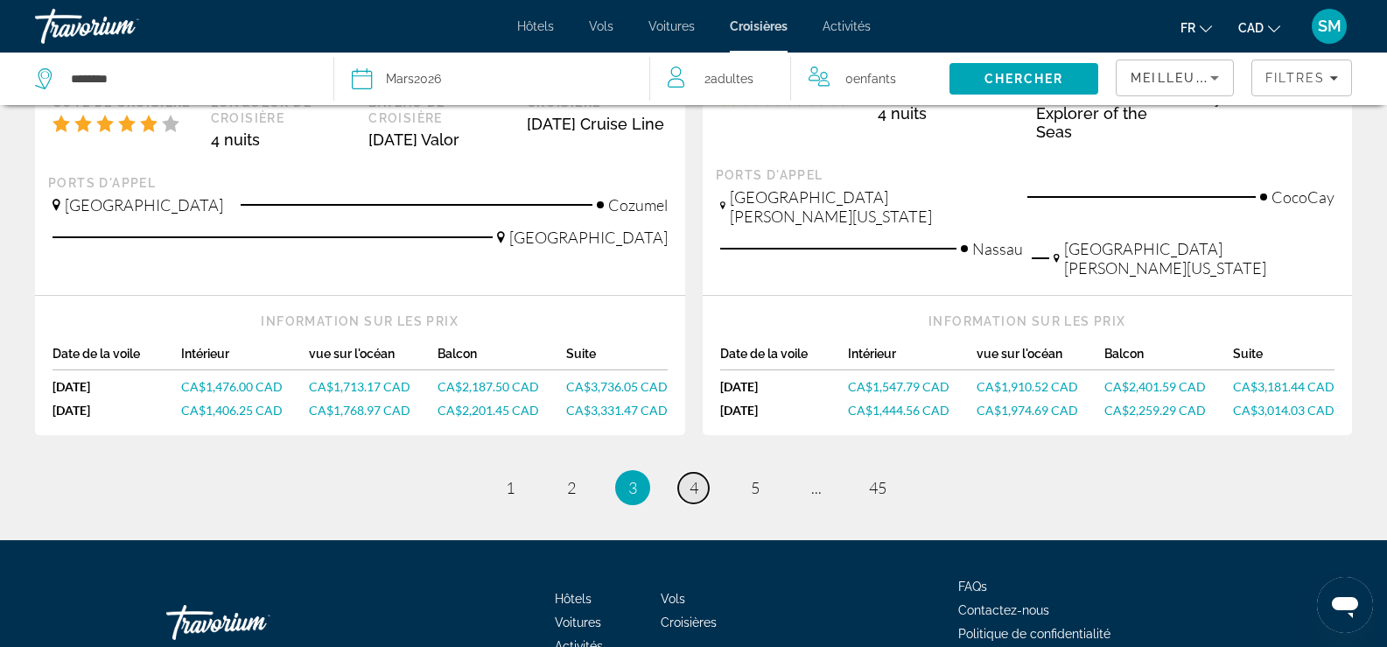
click at [694, 478] on span "4" at bounding box center [694, 487] width 9 height 19
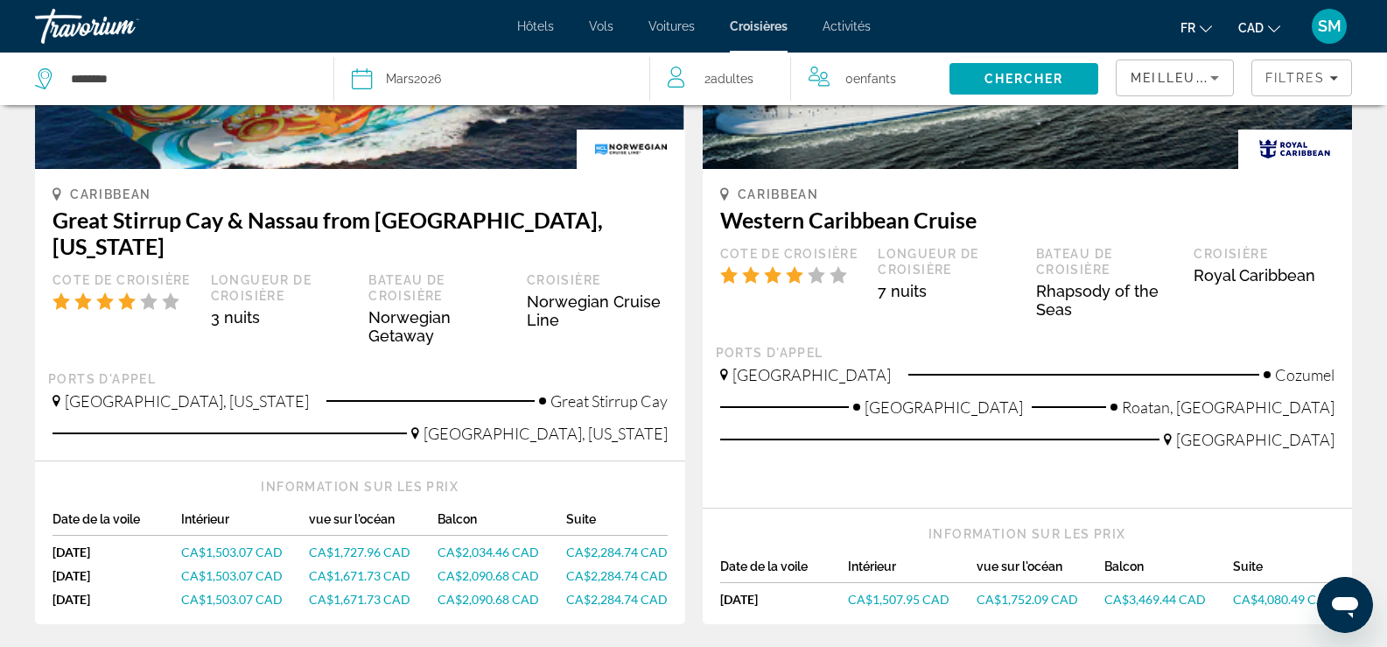
scroll to position [1891, 0]
